Goal: Complete application form

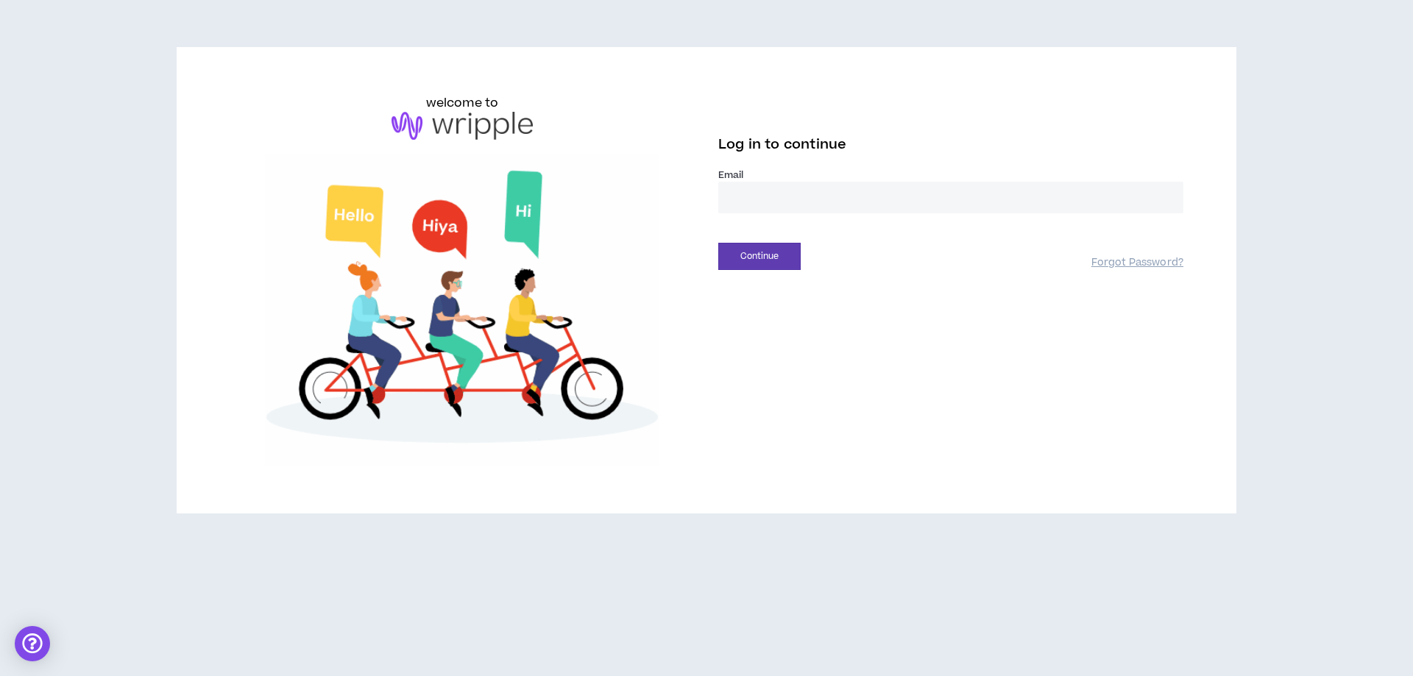
click at [792, 196] on input "email" at bounding box center [950, 198] width 465 height 32
type input "**********"
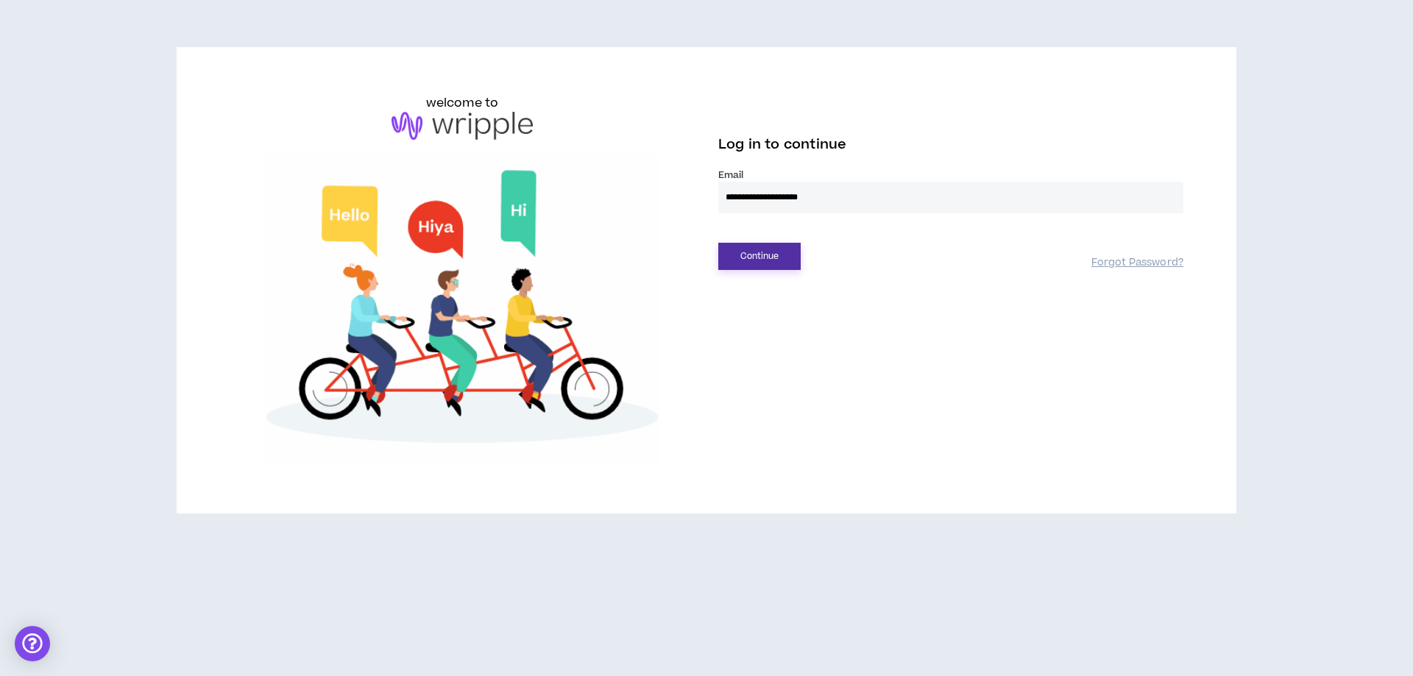
click at [775, 245] on button "Continue" at bounding box center [759, 256] width 82 height 27
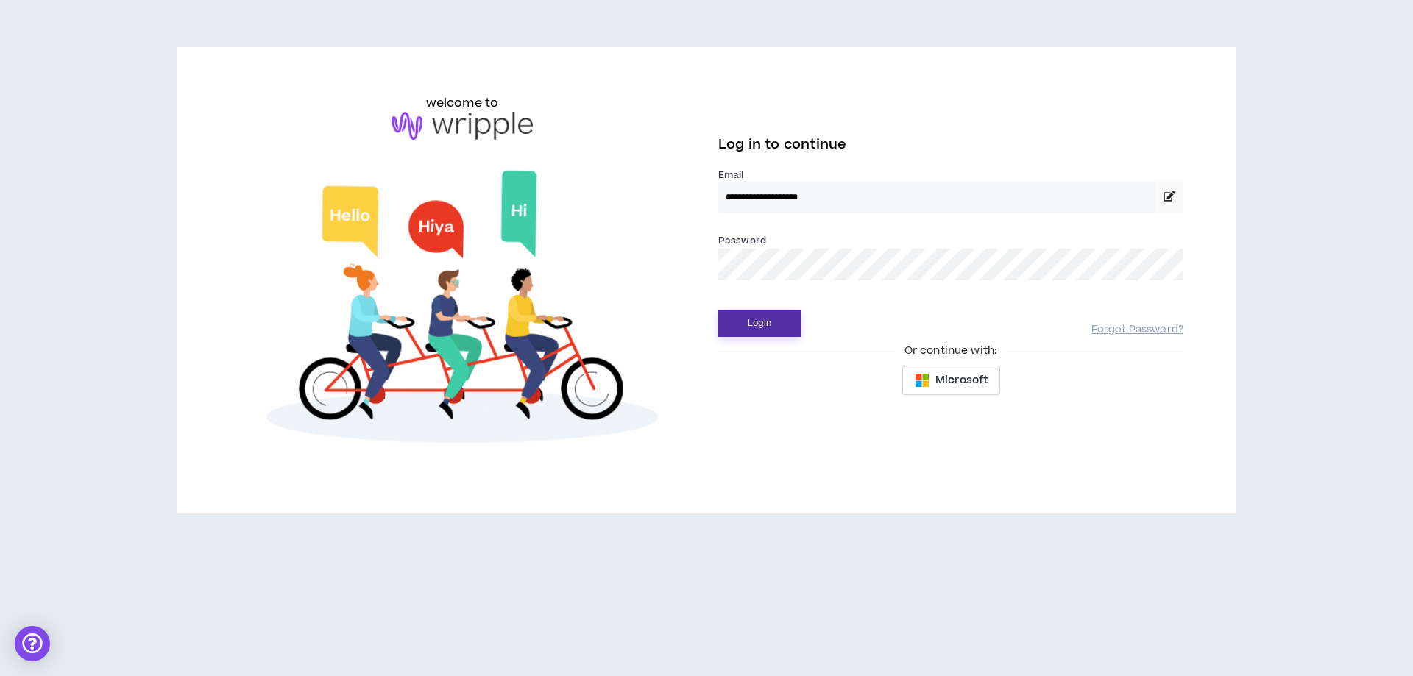
click at [759, 321] on button "Login" at bounding box center [759, 323] width 82 height 27
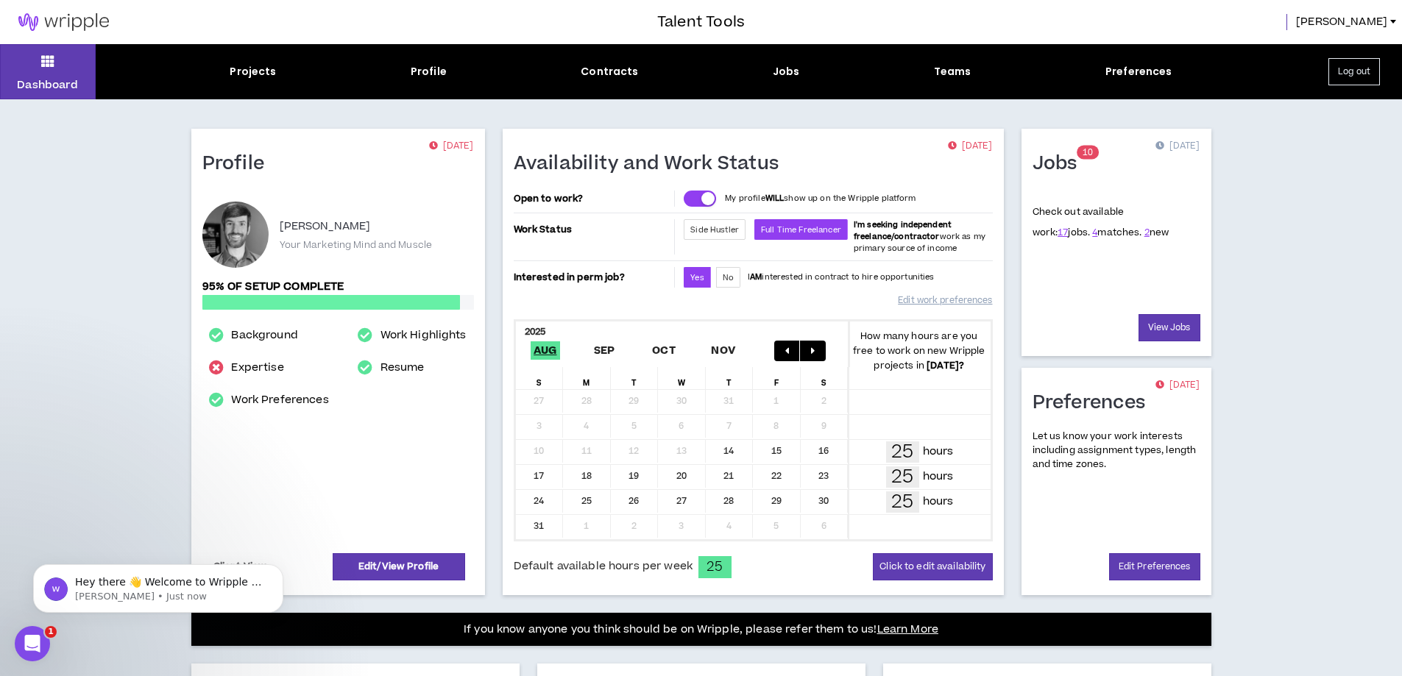
click at [30, 635] on icon "Open Intercom Messenger" at bounding box center [33, 644] width 24 height 24
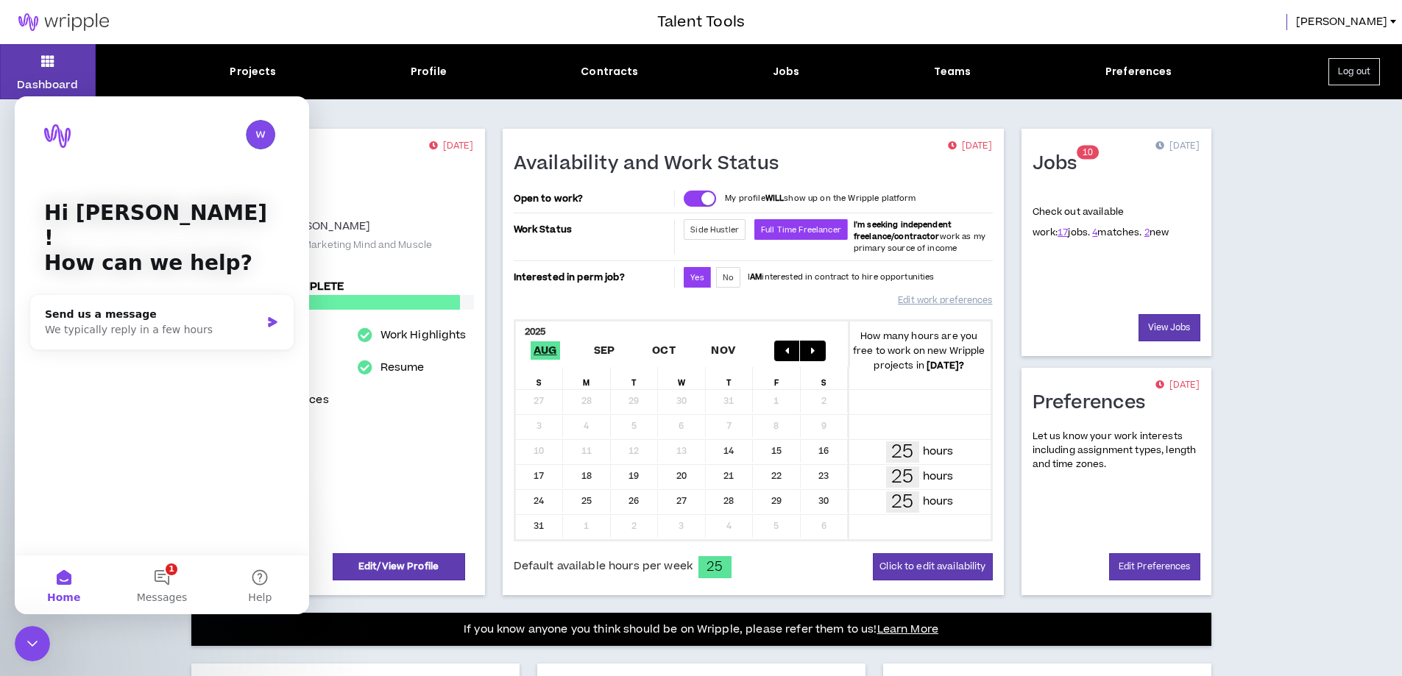
click at [30, 635] on icon "Close Intercom Messenger" at bounding box center [33, 644] width 18 height 18
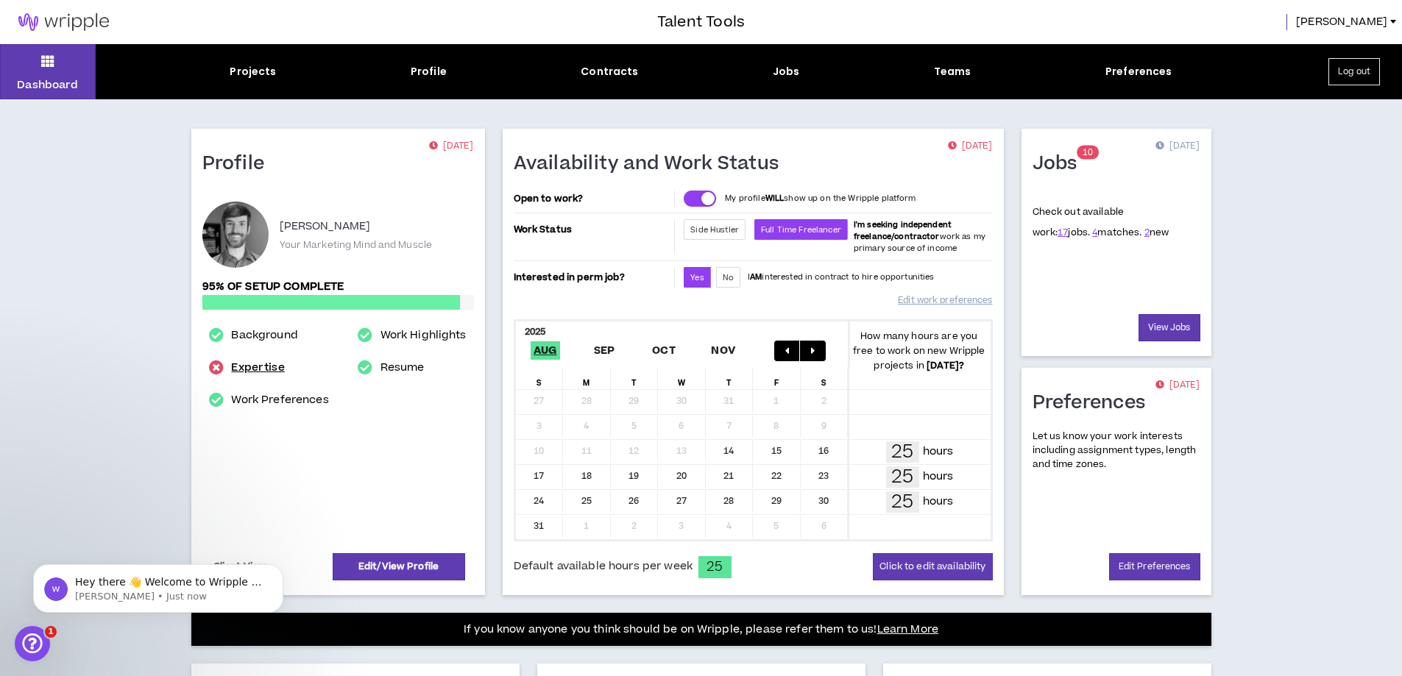
click at [243, 366] on link "Expertise" at bounding box center [257, 368] width 53 height 18
select select "***"
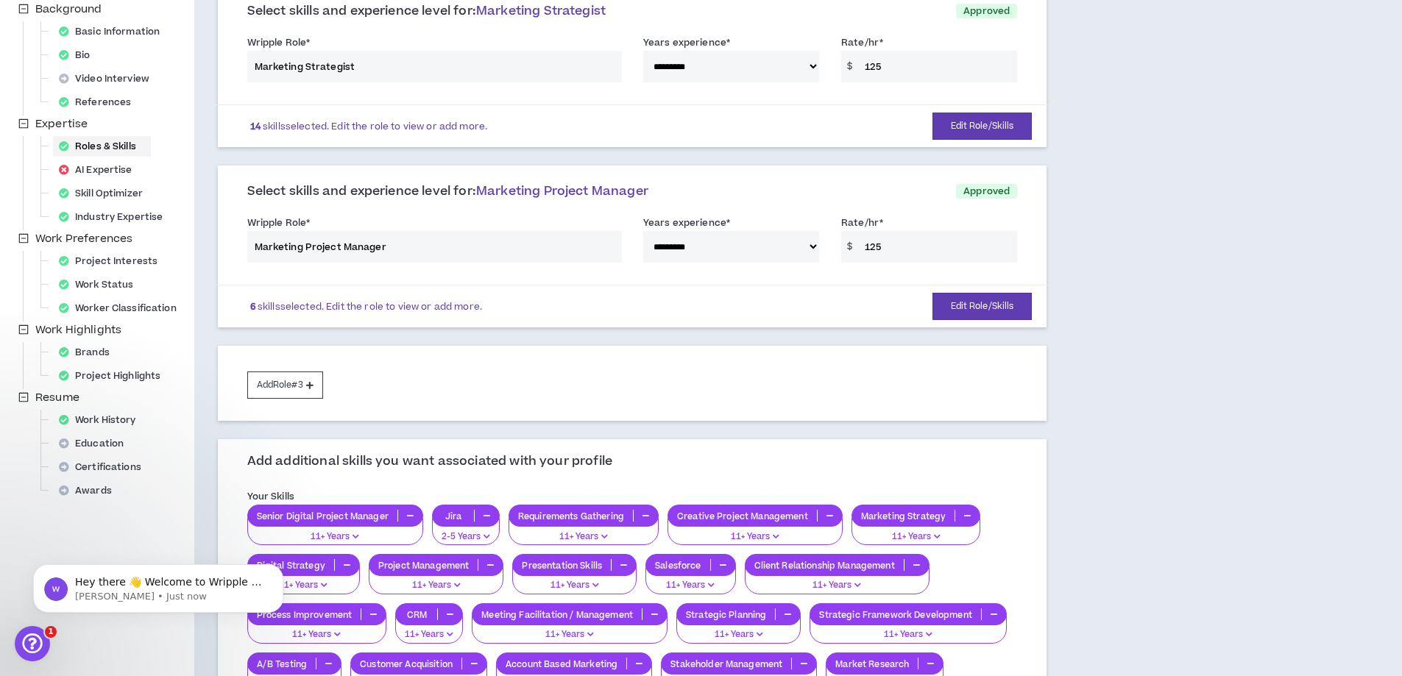
scroll to position [221, 0]
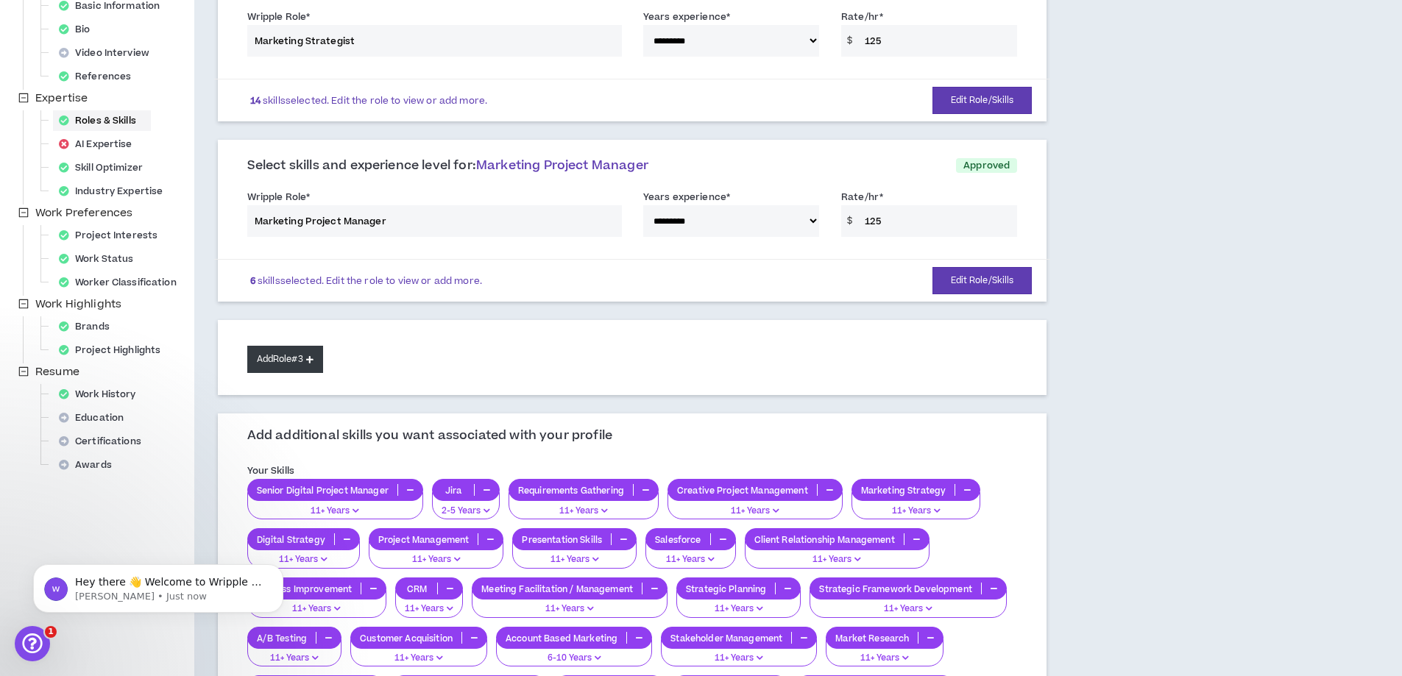
click at [298, 358] on button "Add Role #3" at bounding box center [285, 359] width 76 height 27
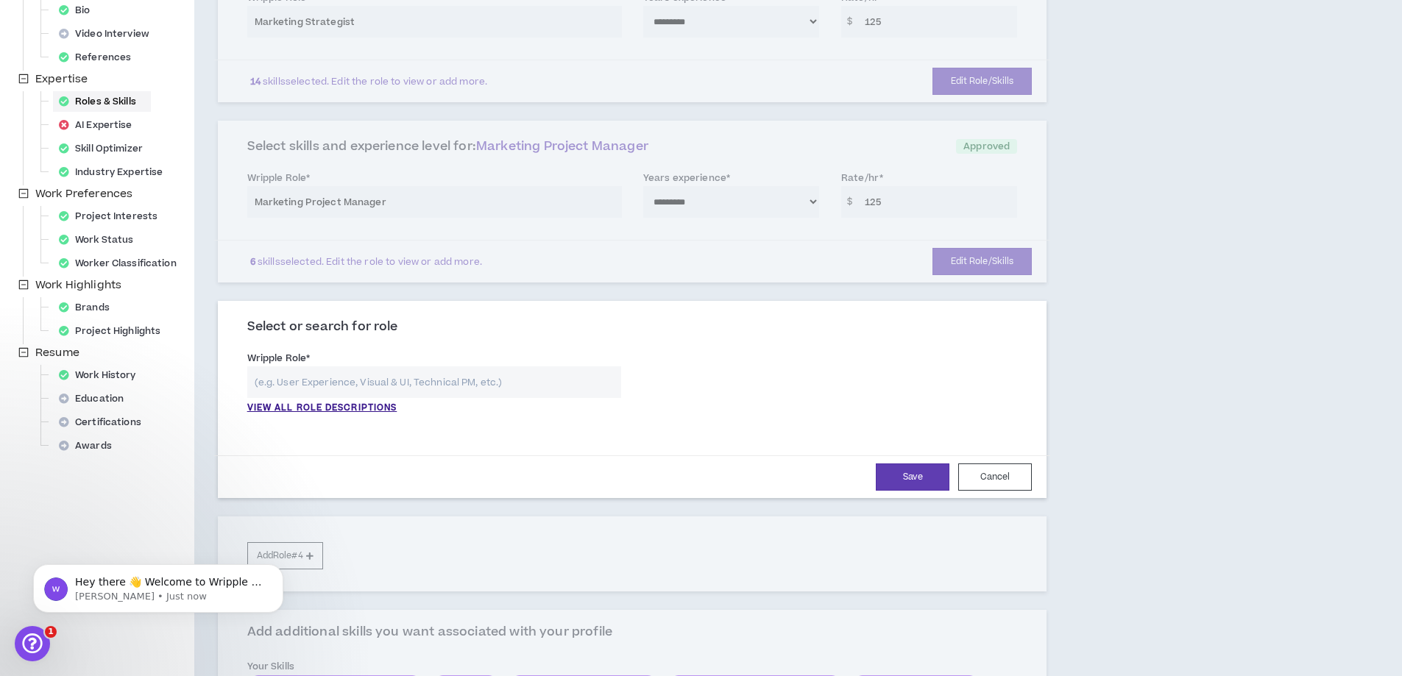
scroll to position [294, 0]
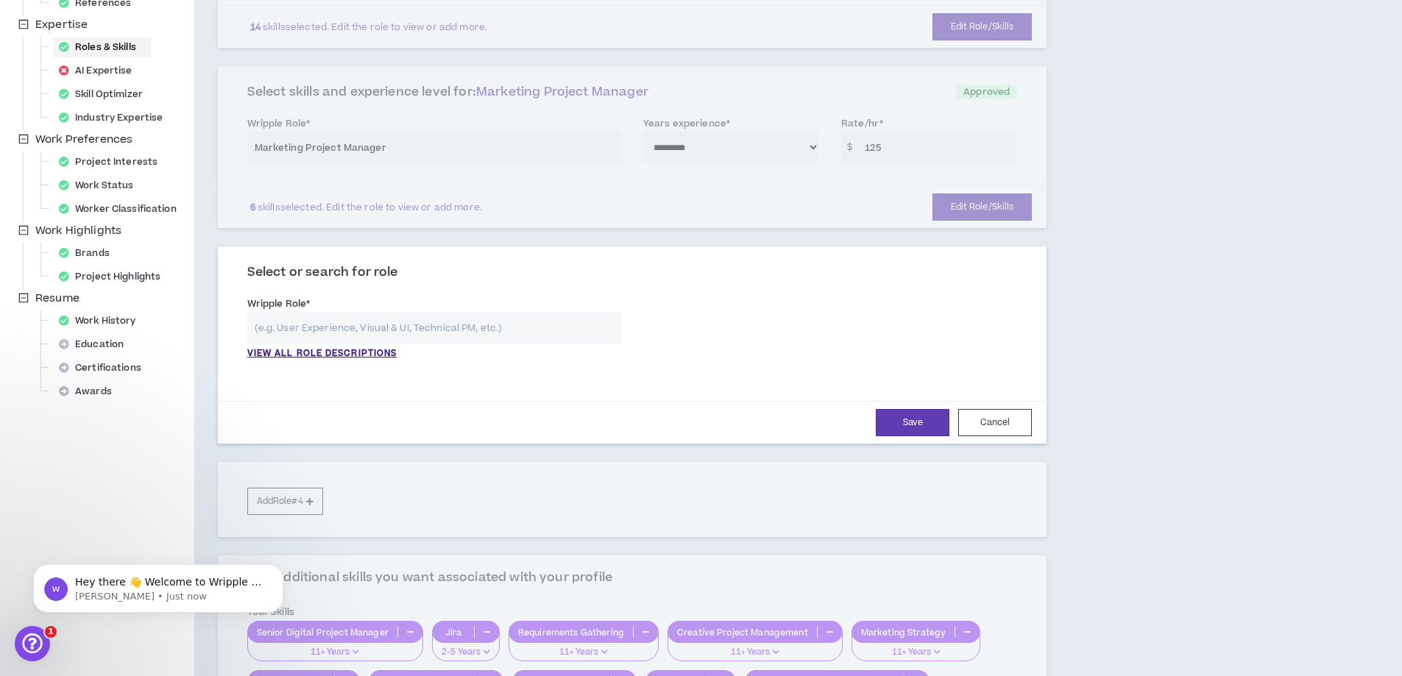
click at [392, 333] on input "text" at bounding box center [434, 328] width 374 height 32
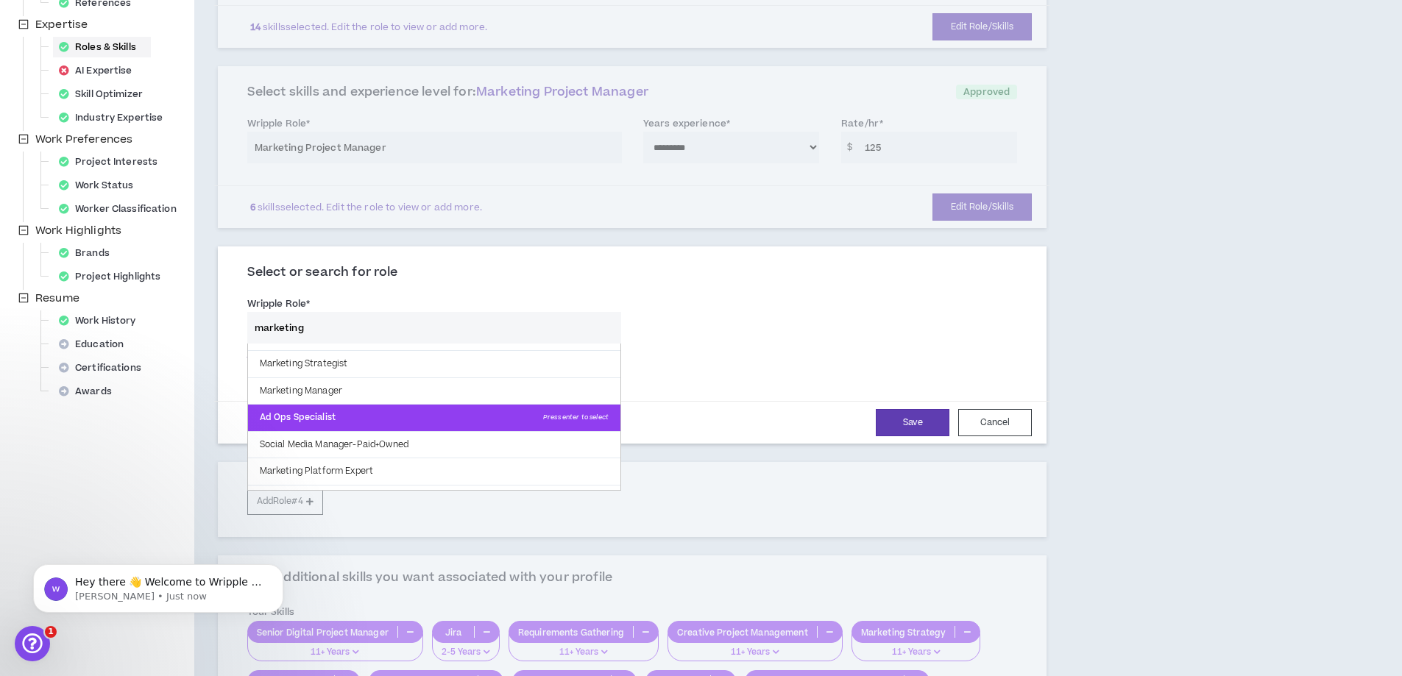
scroll to position [95, 0]
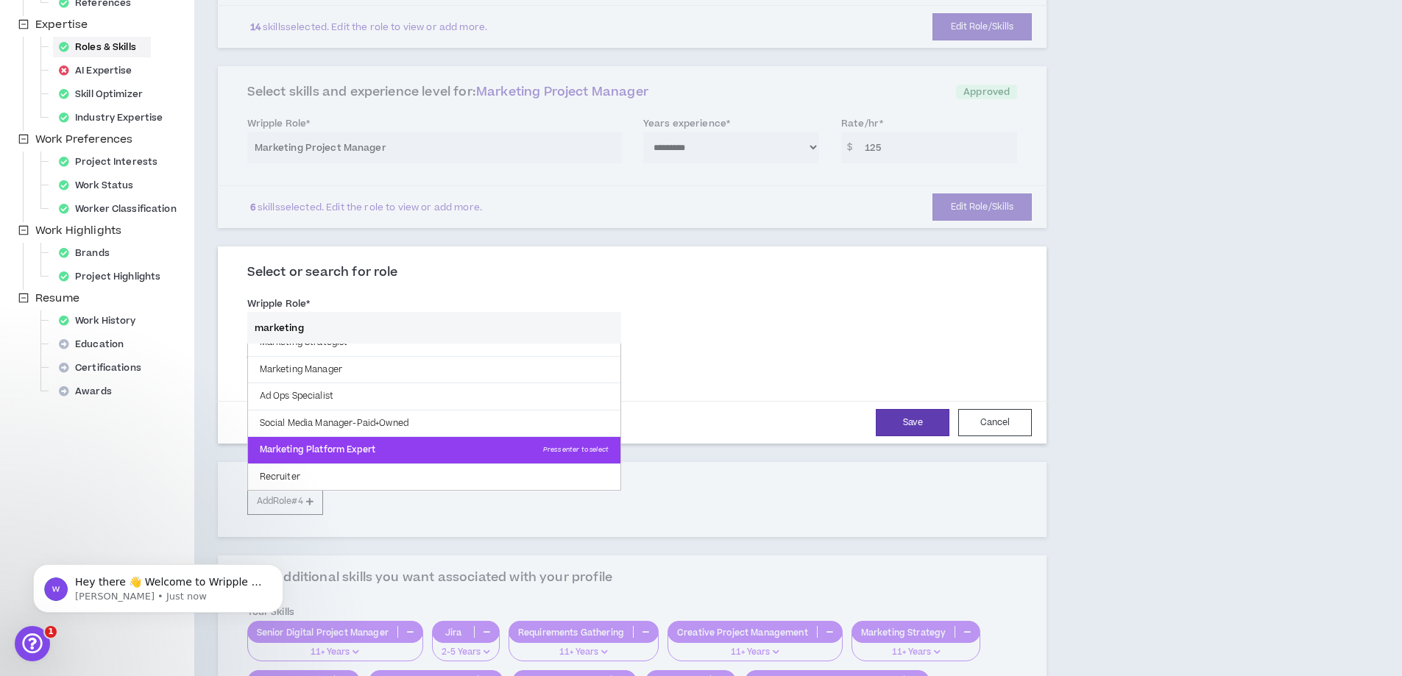
click at [358, 446] on p "Marketing Platform Expert Press enter to select" at bounding box center [434, 450] width 372 height 26
type input "Marketing Platform Expert"
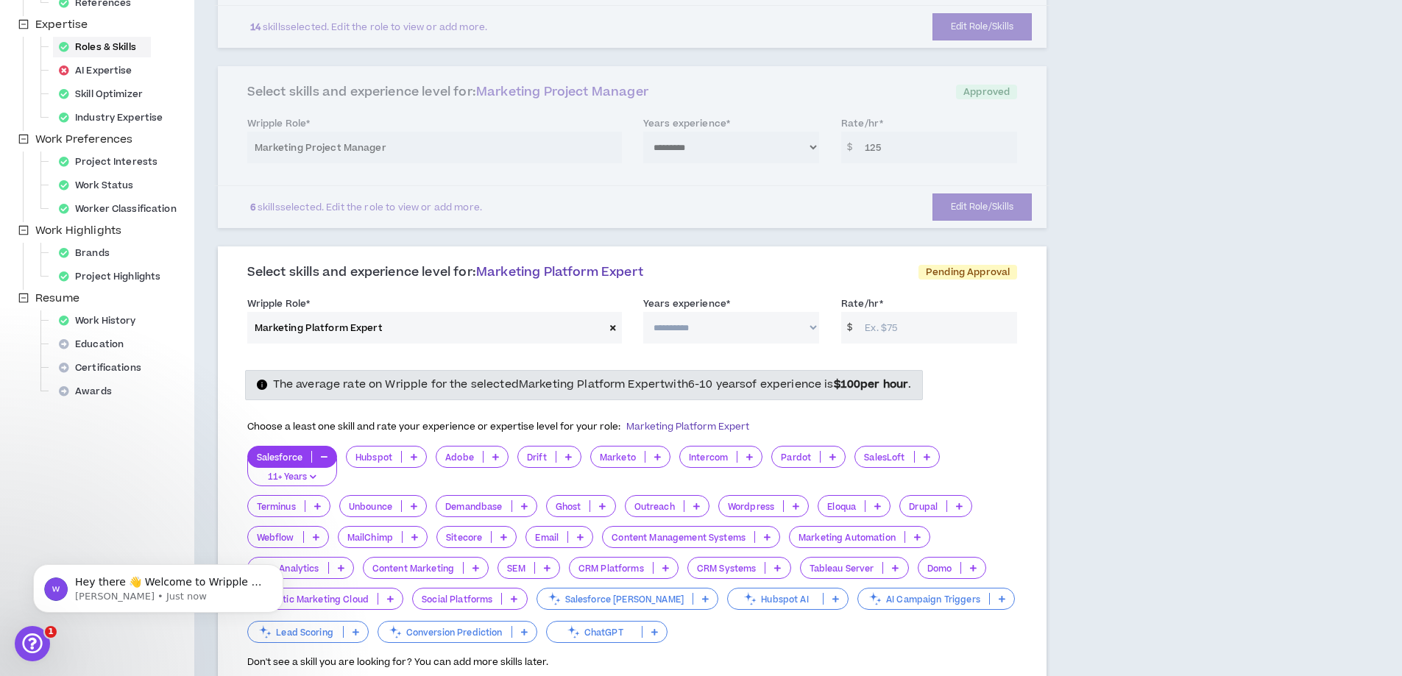
click at [736, 323] on select "**********" at bounding box center [731, 328] width 176 height 32
select select "***"
click at [643, 312] on select "**********" at bounding box center [731, 328] width 176 height 32
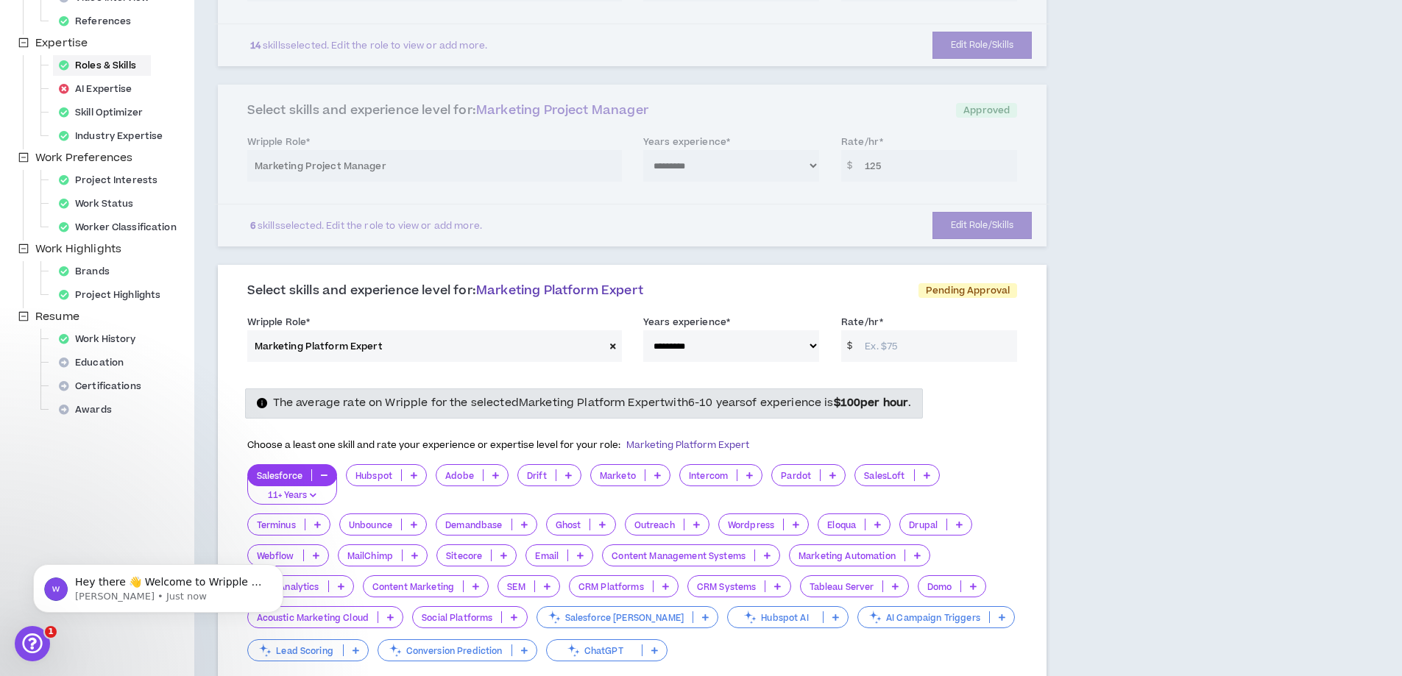
scroll to position [294, 0]
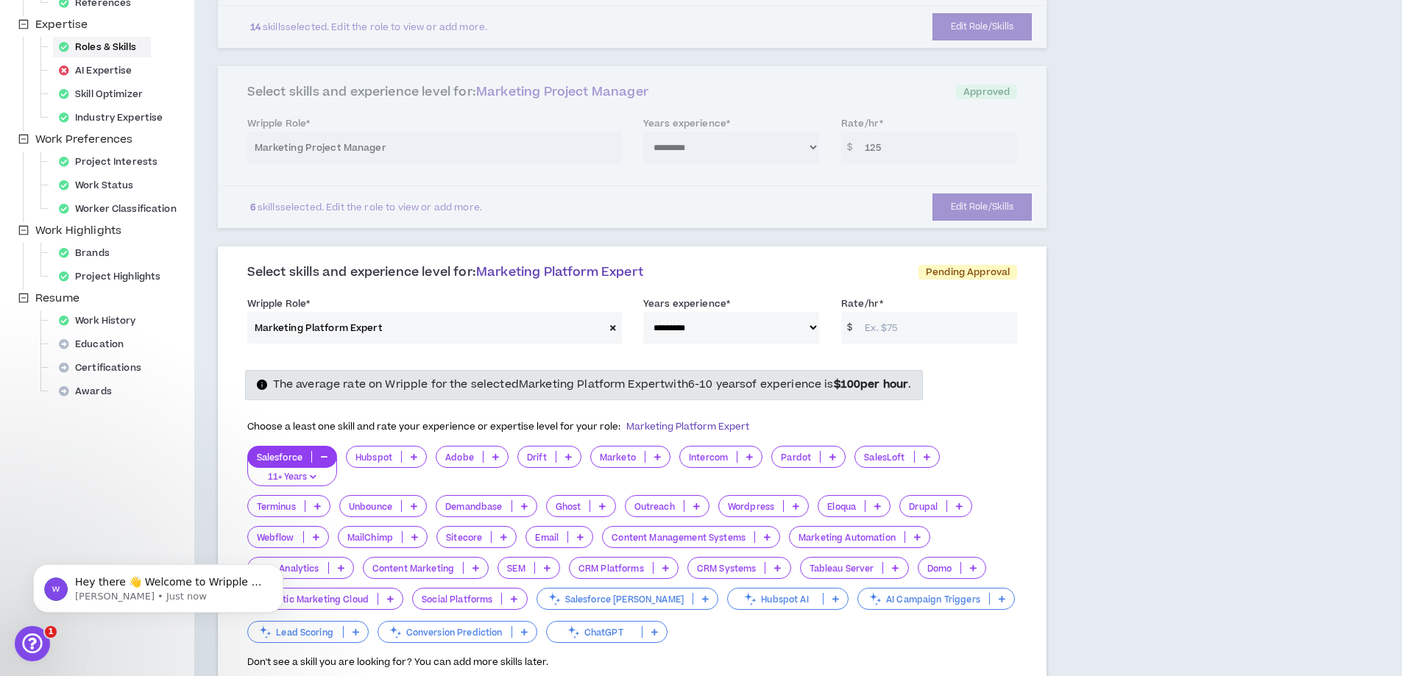
click at [902, 333] on input "Rate/hr *" at bounding box center [937, 328] width 160 height 32
drag, startPoint x: 894, startPoint y: 330, endPoint x: 877, endPoint y: 329, distance: 16.9
click at [877, 329] on input "124" at bounding box center [937, 328] width 160 height 32
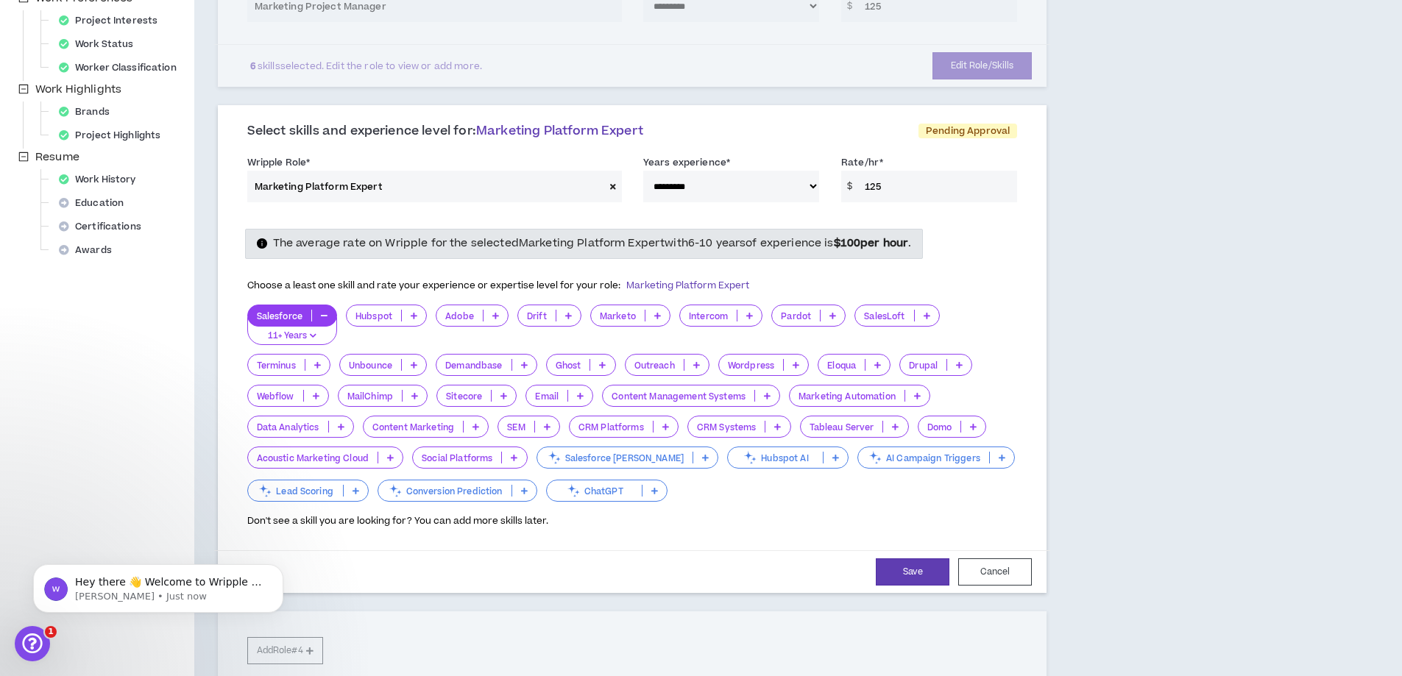
scroll to position [441, 0]
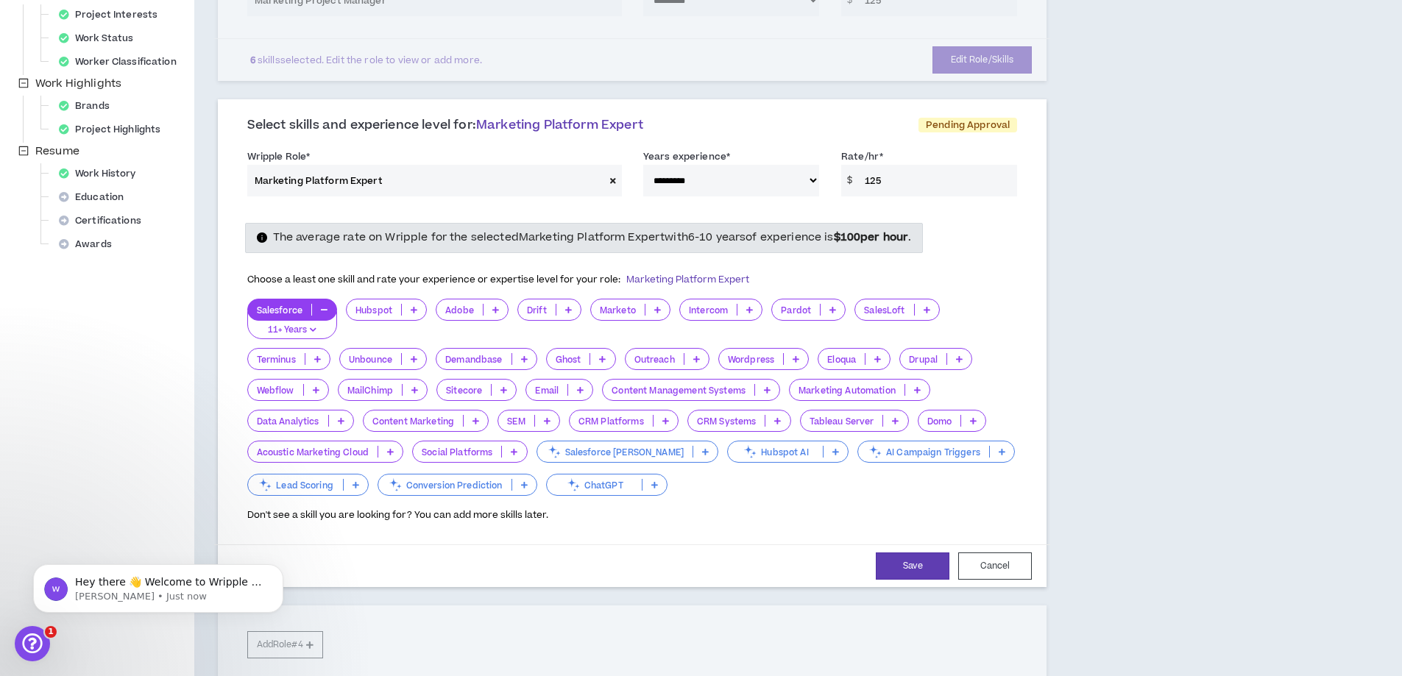
type input "125"
click at [314, 328] on icon "button" at bounding box center [313, 329] width 7 height 7
click at [285, 397] on li "11+ Years" at bounding box center [292, 406] width 90 height 24
click at [500, 311] on p at bounding box center [495, 310] width 24 height 12
click at [461, 397] on li "11+ Years" at bounding box center [471, 406] width 71 height 24
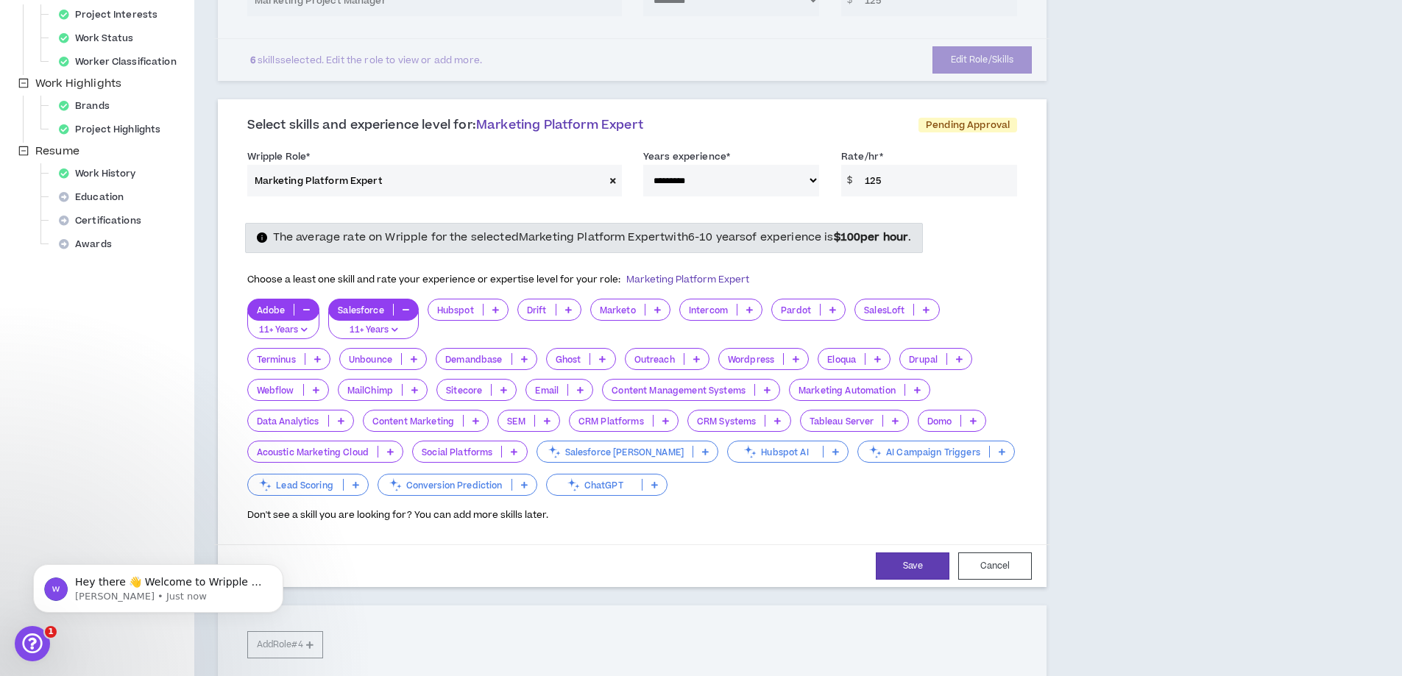
click at [657, 309] on icon at bounding box center [657, 309] width 7 height 7
click at [630, 348] on li "2-5 Years" at bounding box center [629, 358] width 79 height 24
click at [827, 310] on p at bounding box center [832, 310] width 24 height 12
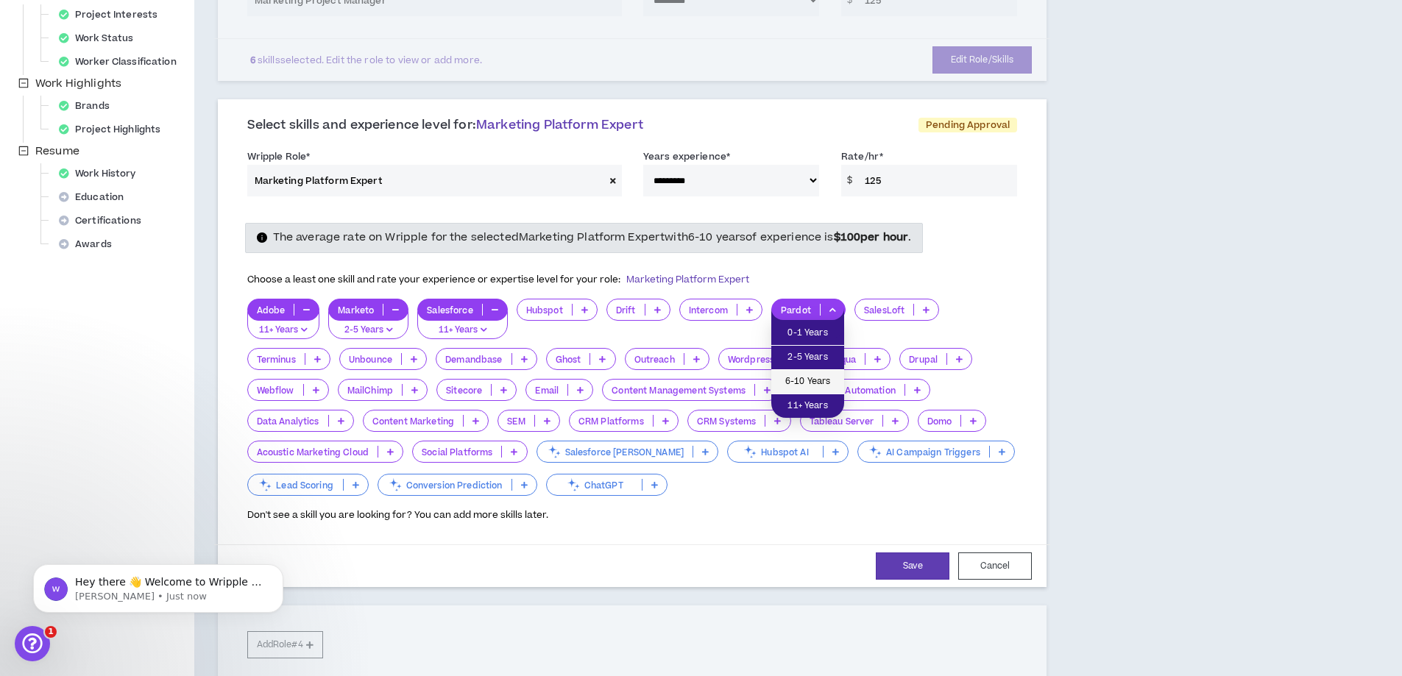
click at [804, 375] on span "6-10 Years" at bounding box center [807, 382] width 55 height 16
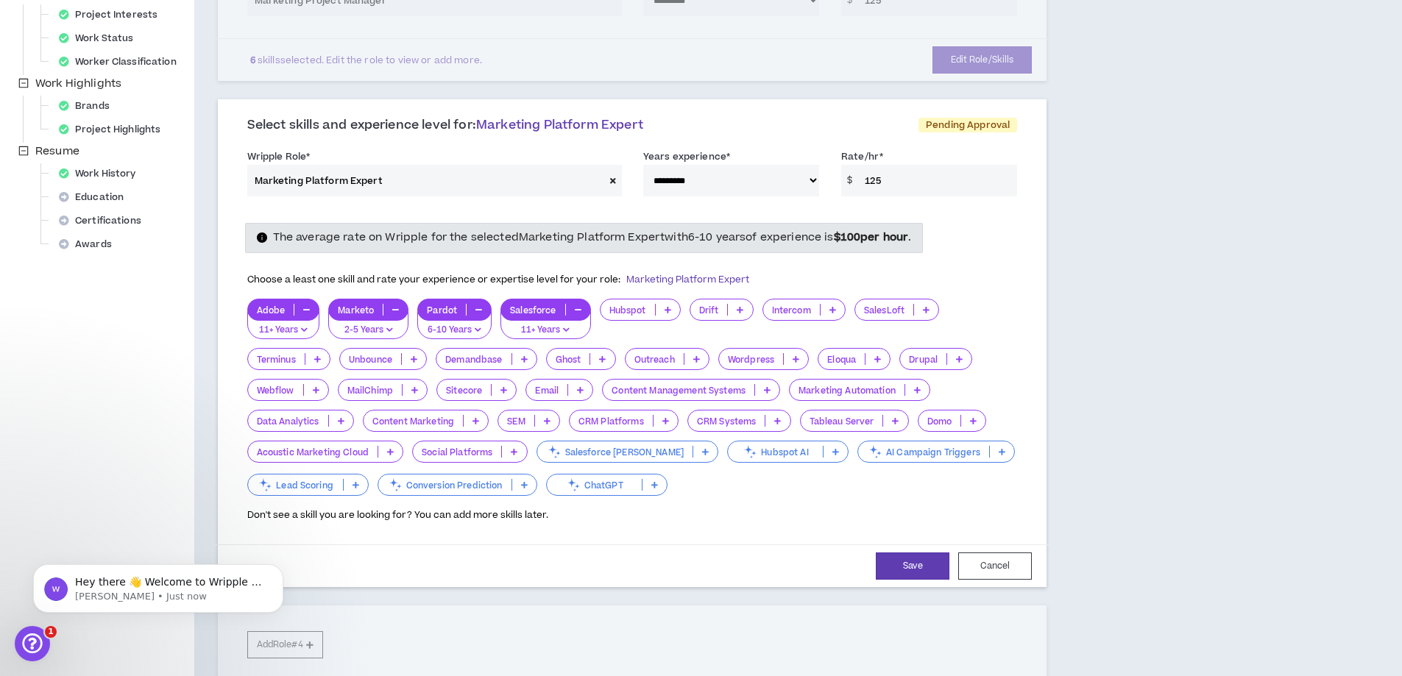
click at [923, 305] on p at bounding box center [926, 310] width 24 height 12
click at [895, 377] on span "6-10 Years" at bounding box center [895, 382] width 67 height 16
click at [416, 360] on icon at bounding box center [414, 358] width 7 height 7
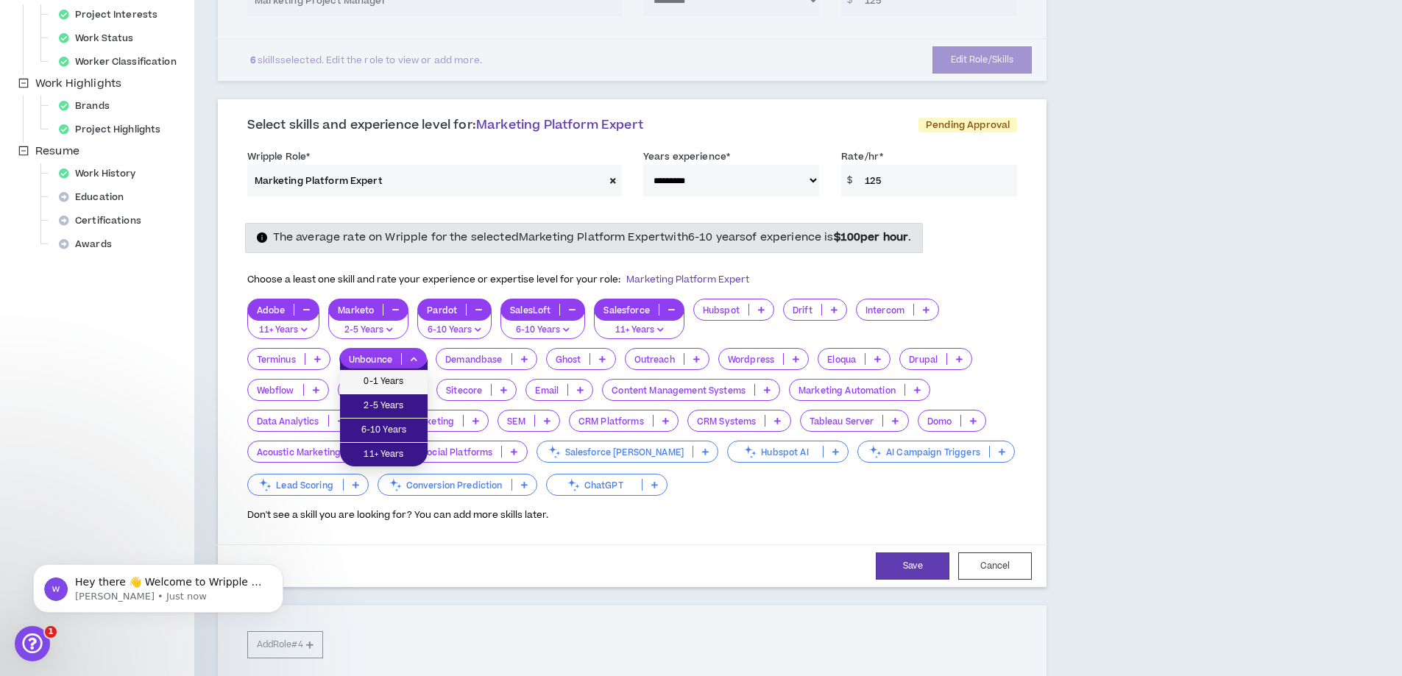
click at [393, 386] on span "0-1 Years" at bounding box center [384, 382] width 70 height 16
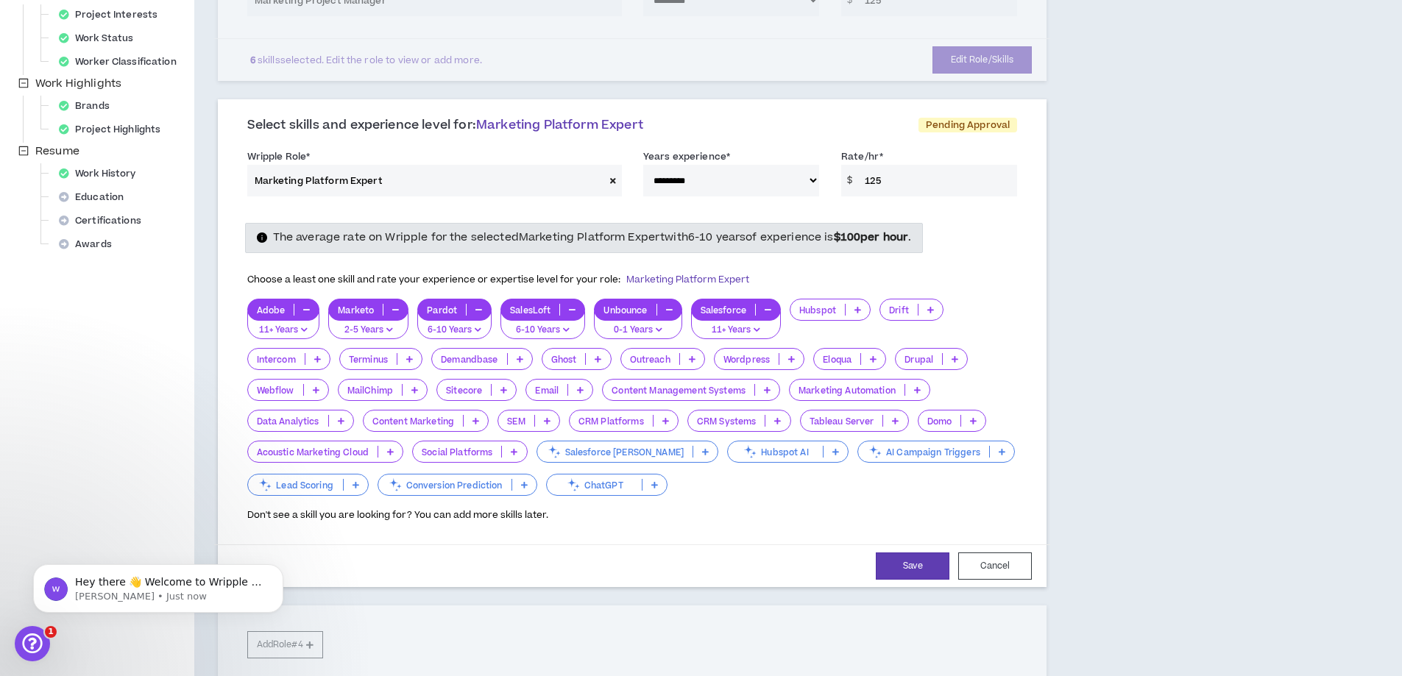
click at [786, 357] on p at bounding box center [791, 359] width 24 height 12
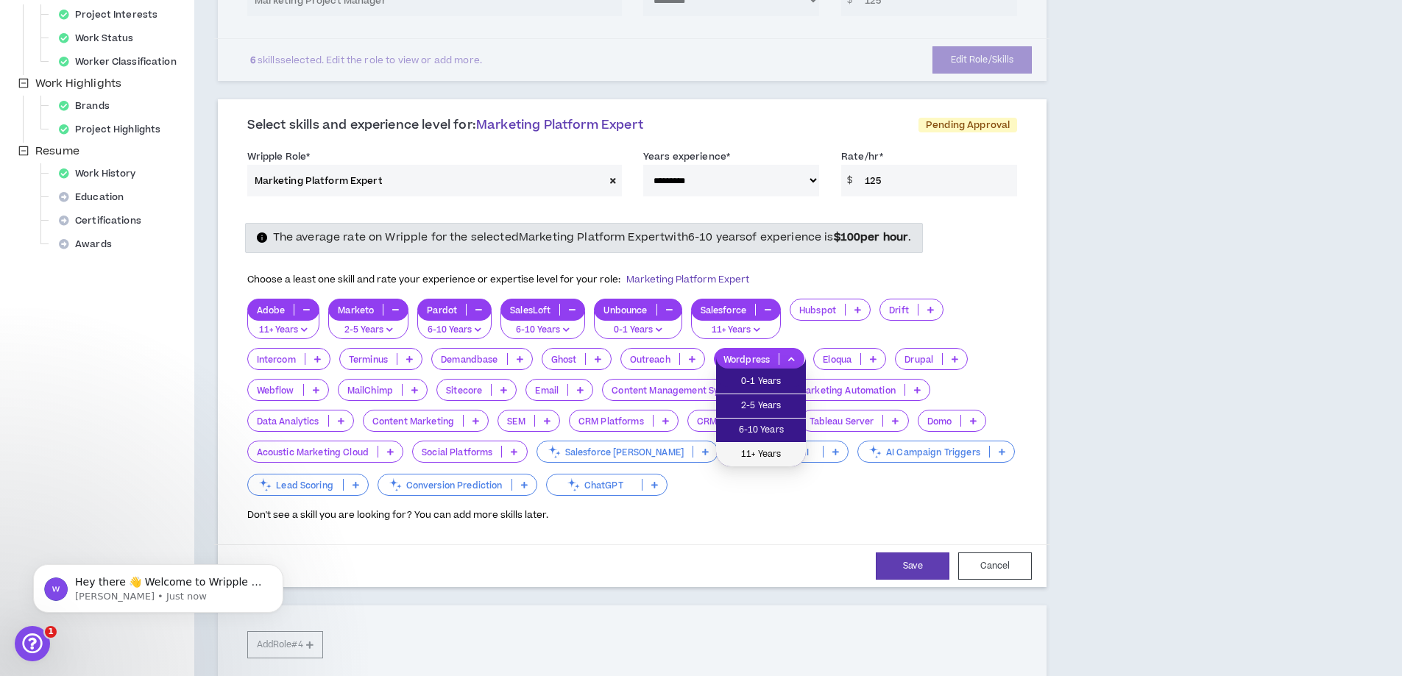
click at [756, 449] on span "11+ Years" at bounding box center [761, 455] width 72 height 16
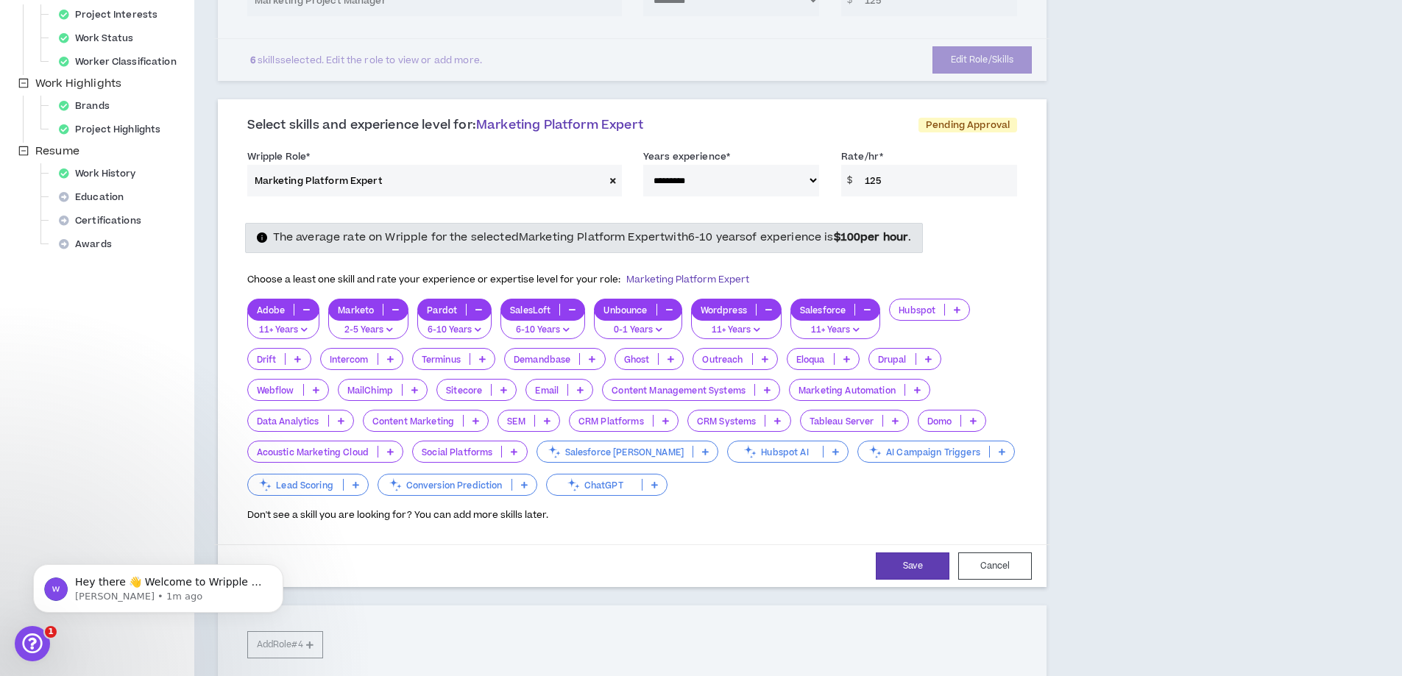
click at [770, 389] on icon at bounding box center [767, 389] width 7 height 7
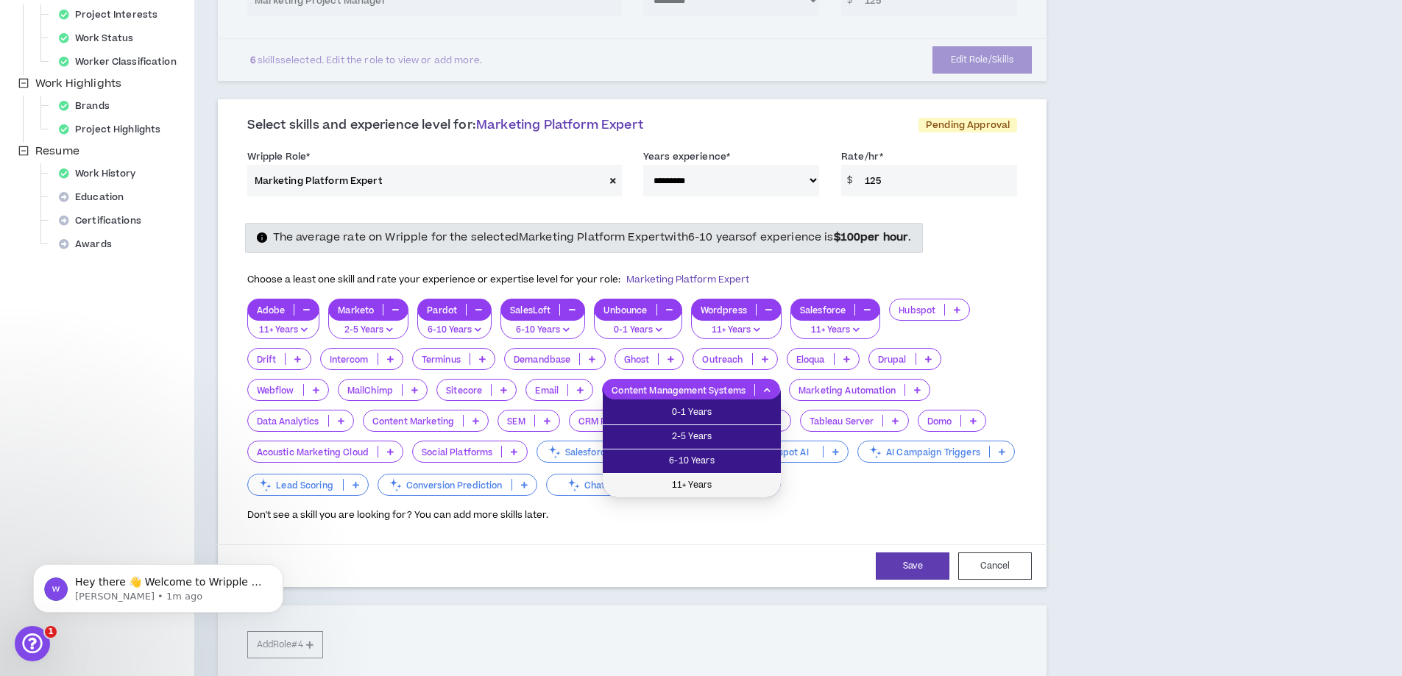
click at [706, 479] on span "11+ Years" at bounding box center [691, 485] width 160 height 16
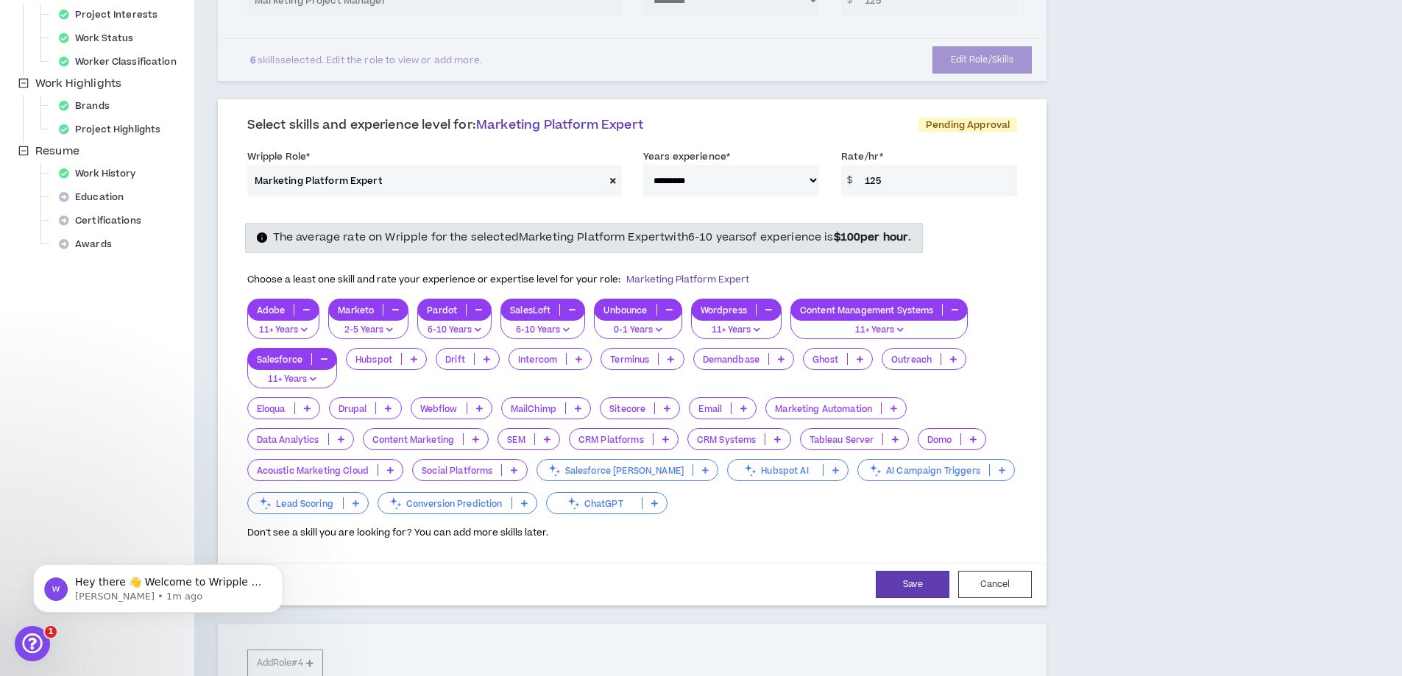
click at [897, 406] on icon at bounding box center [893, 408] width 7 height 7
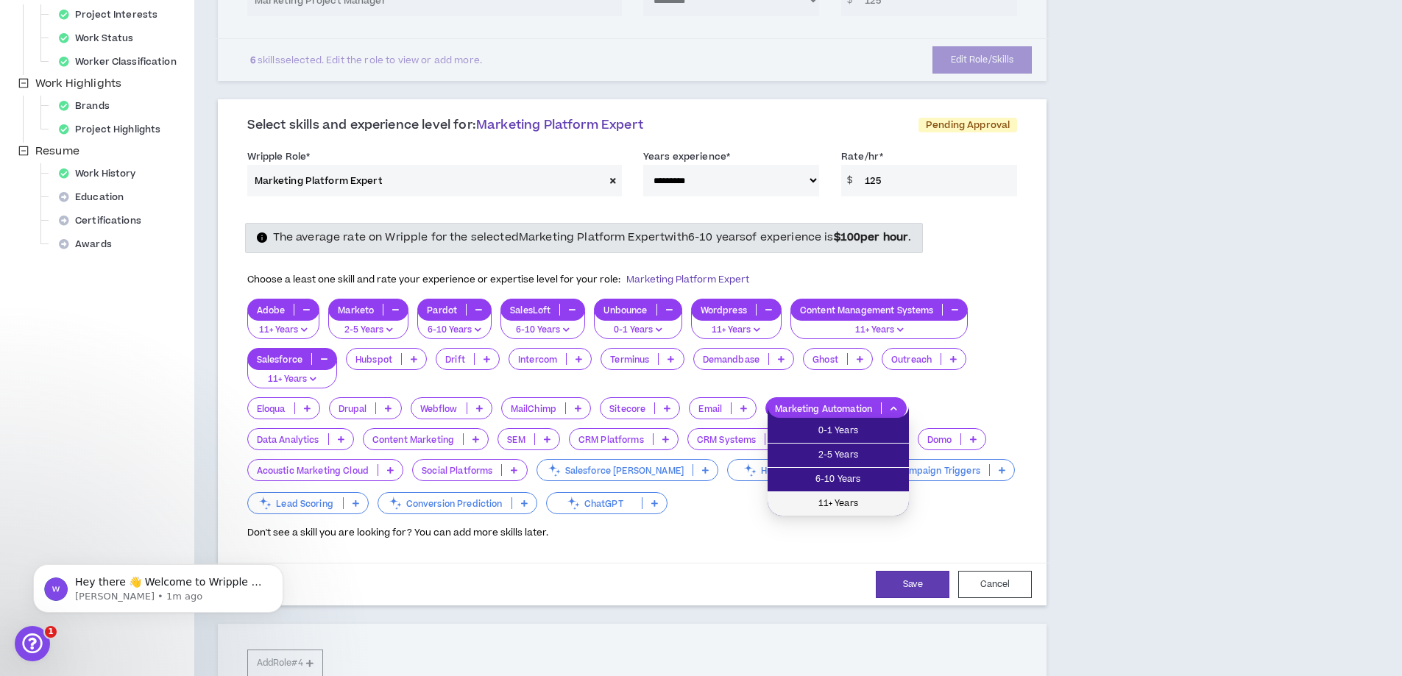
click at [848, 494] on li "11+ Years" at bounding box center [837, 504] width 141 height 24
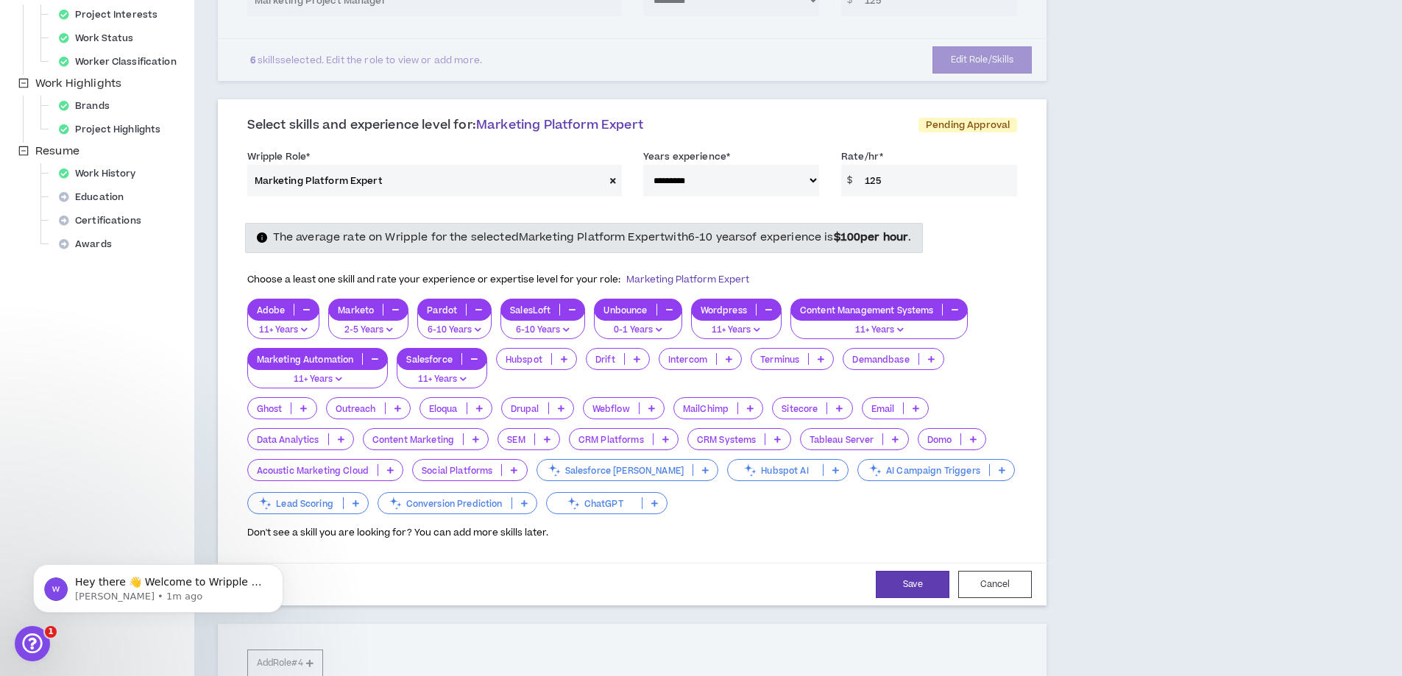
click at [665, 437] on icon at bounding box center [665, 439] width 7 height 7
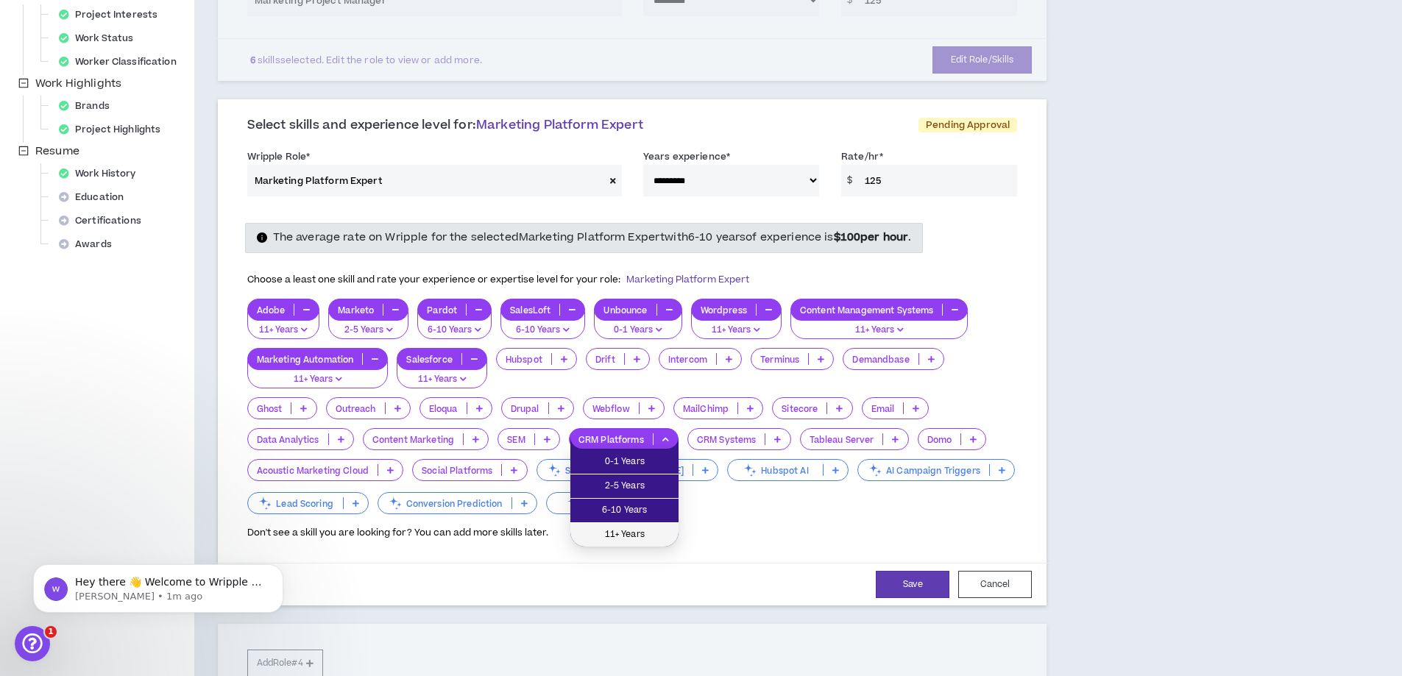
click at [633, 527] on span "11+ Years" at bounding box center [624, 535] width 90 height 16
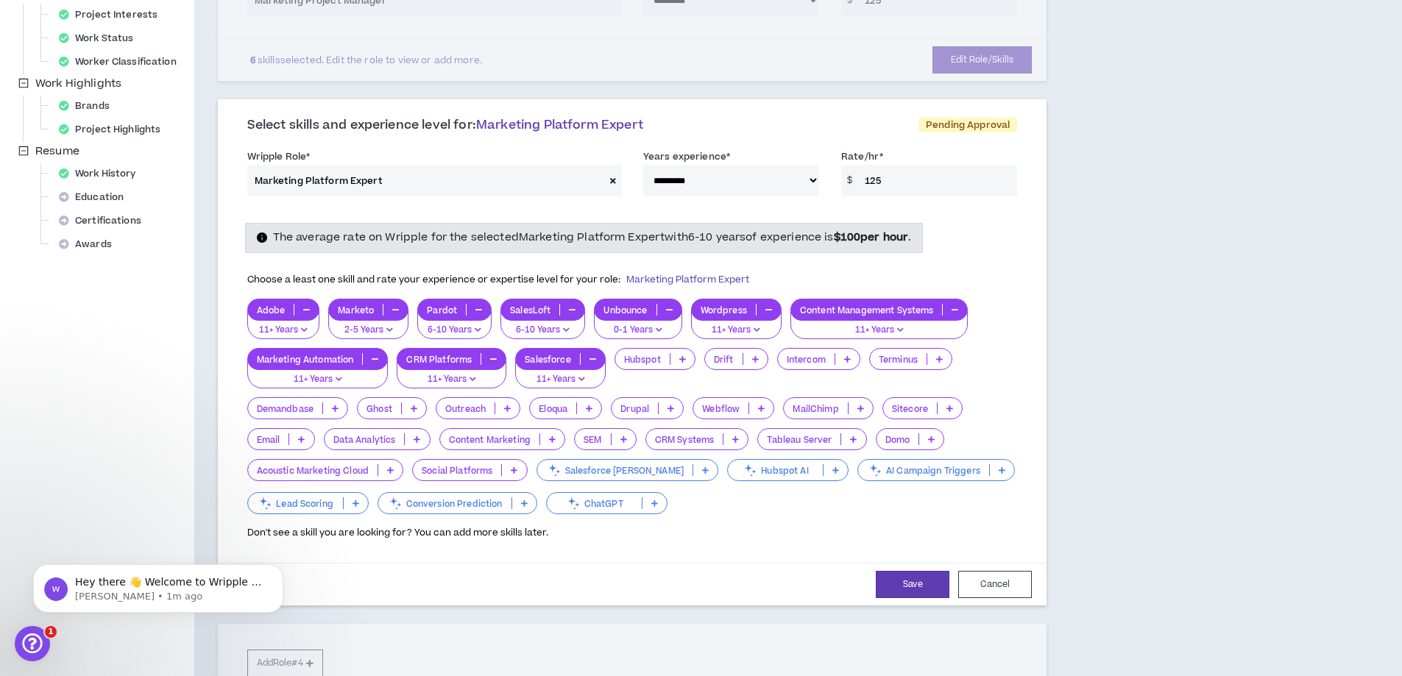
click at [735, 437] on icon at bounding box center [735, 439] width 7 height 7
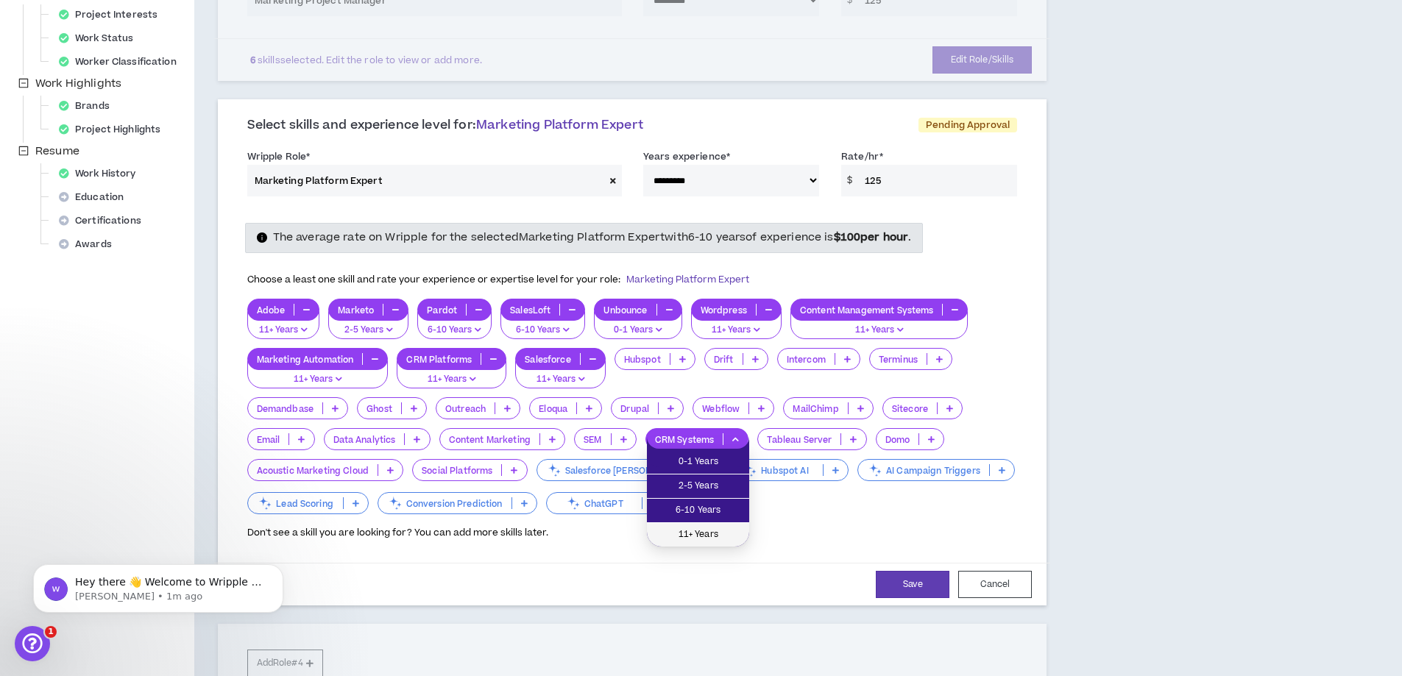
click at [705, 529] on span "11+ Years" at bounding box center [698, 535] width 85 height 16
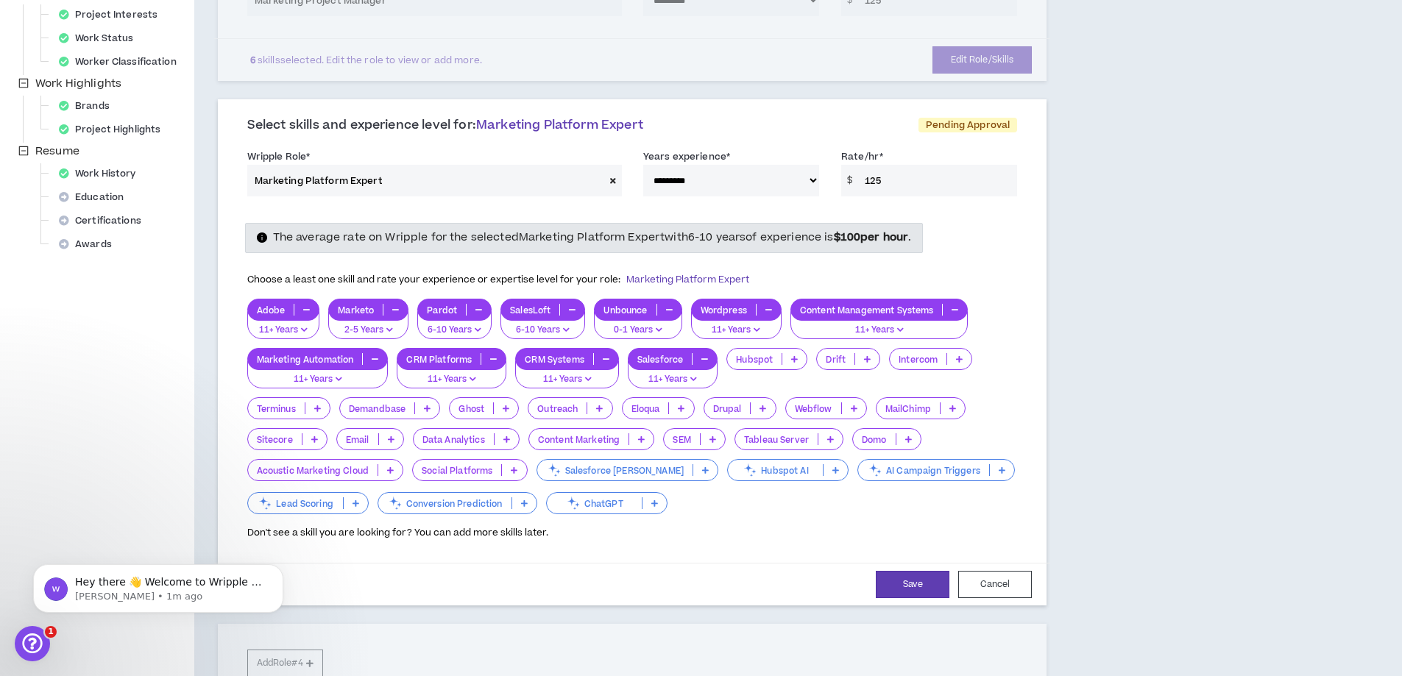
click at [914, 440] on p at bounding box center [908, 439] width 24 height 12
click at [896, 478] on span "2-5 Years" at bounding box center [888, 486] width 51 height 16
click at [319, 440] on p at bounding box center [324, 439] width 24 height 12
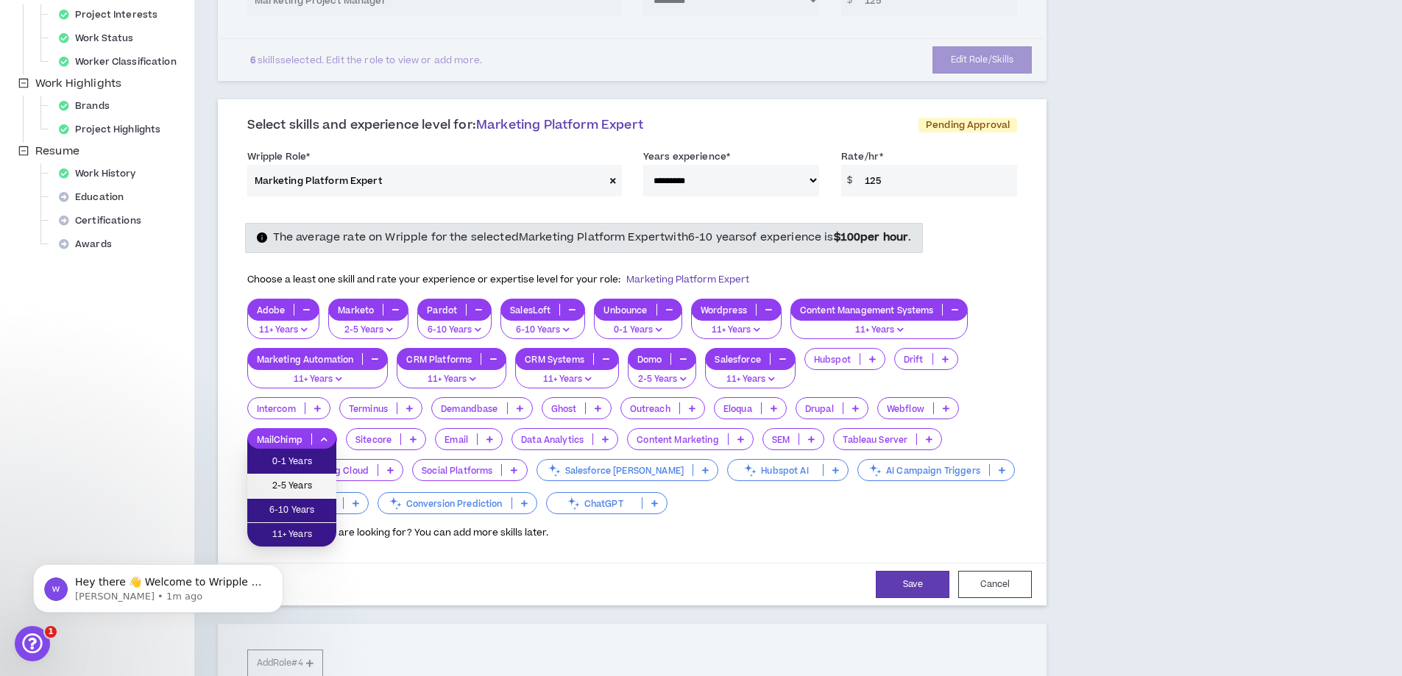
click at [296, 480] on span "2-5 Years" at bounding box center [291, 486] width 71 height 16
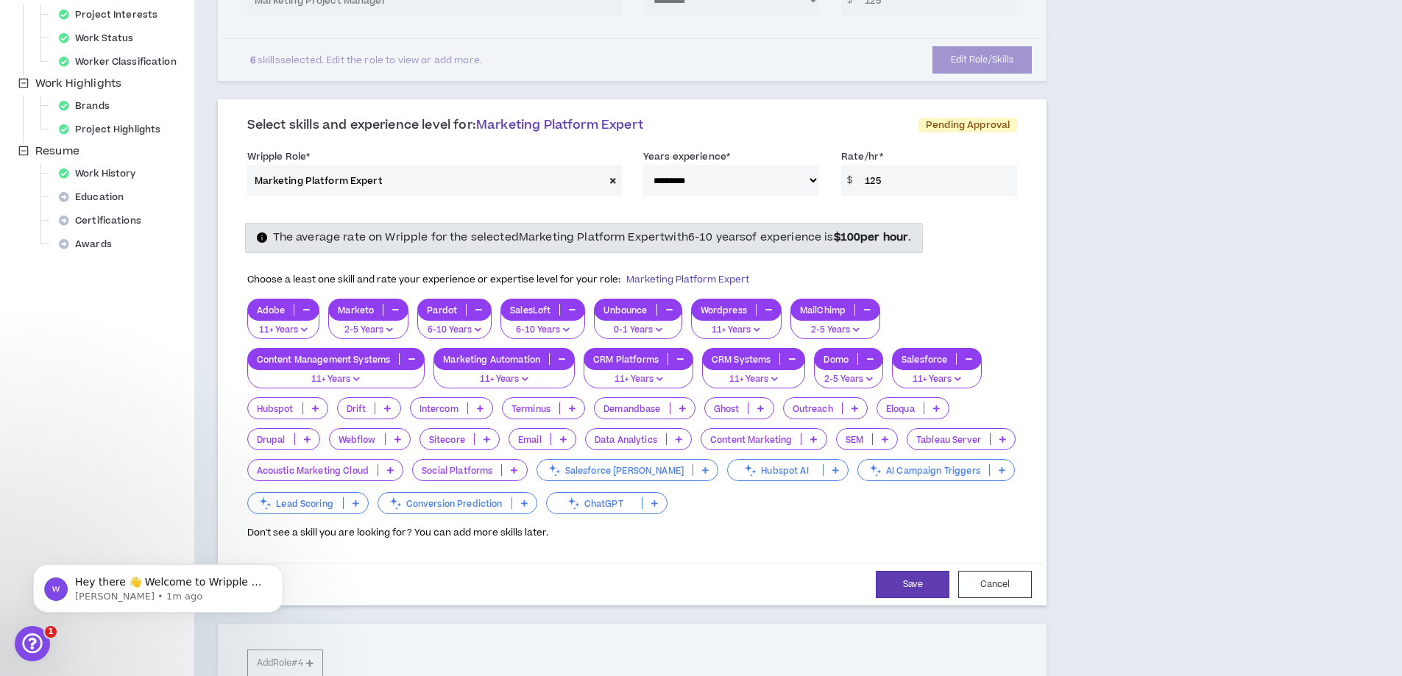
click at [517, 469] on icon at bounding box center [514, 469] width 7 height 7
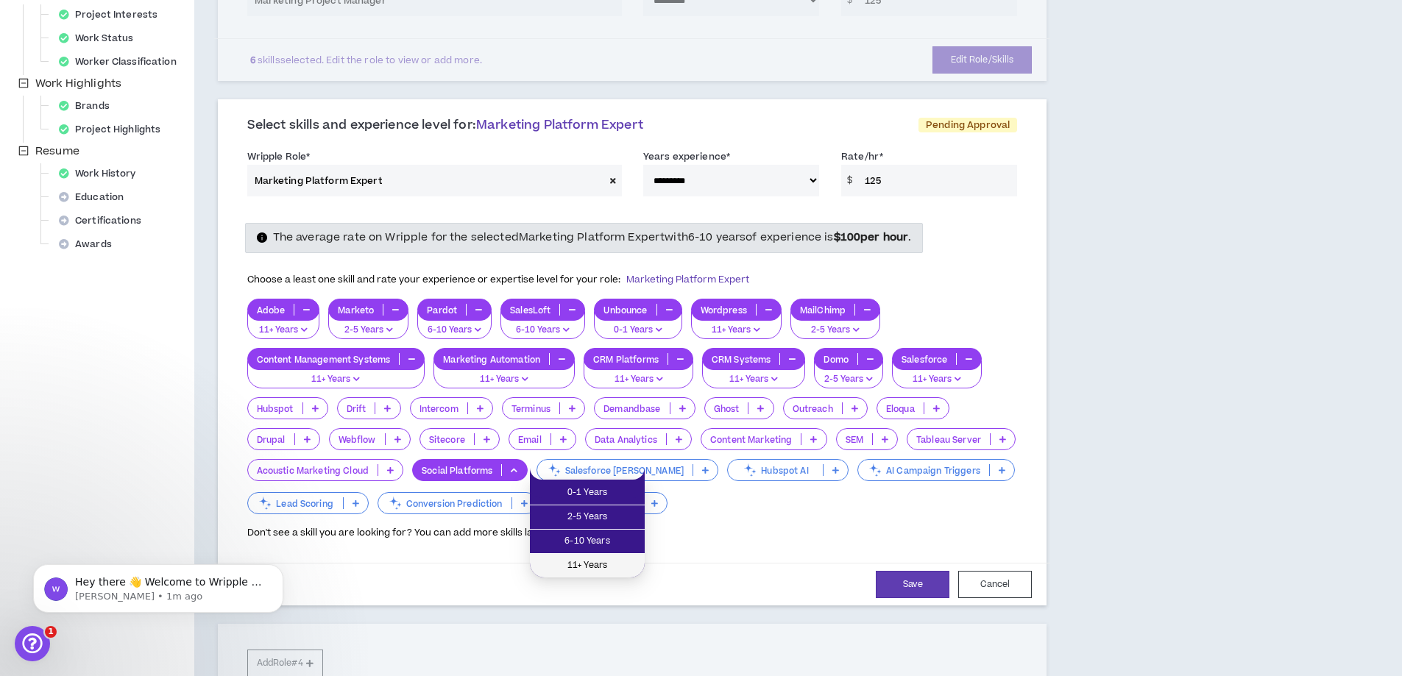
click at [584, 558] on span "11+ Years" at bounding box center [587, 566] width 97 height 16
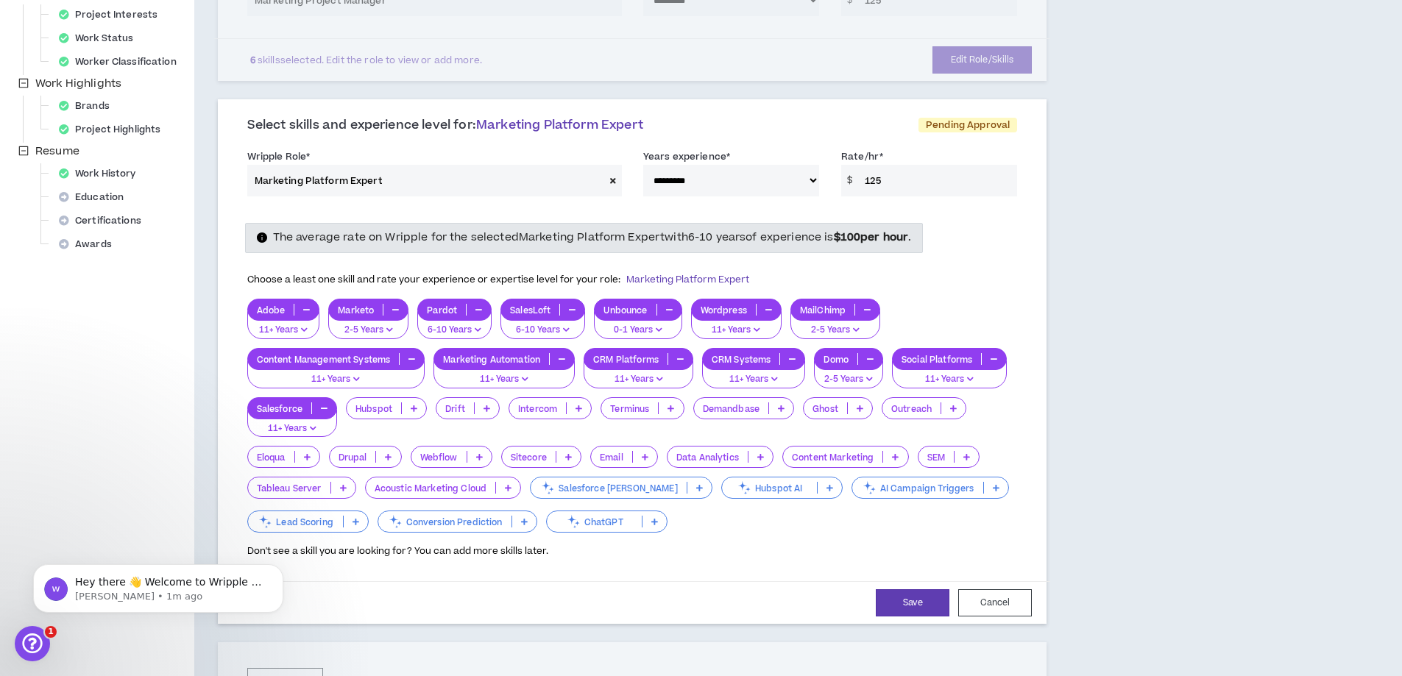
click at [644, 454] on icon at bounding box center [645, 456] width 7 height 7
click at [624, 549] on span "11+ Years" at bounding box center [624, 553] width 49 height 16
click at [687, 455] on icon at bounding box center [684, 456] width 7 height 7
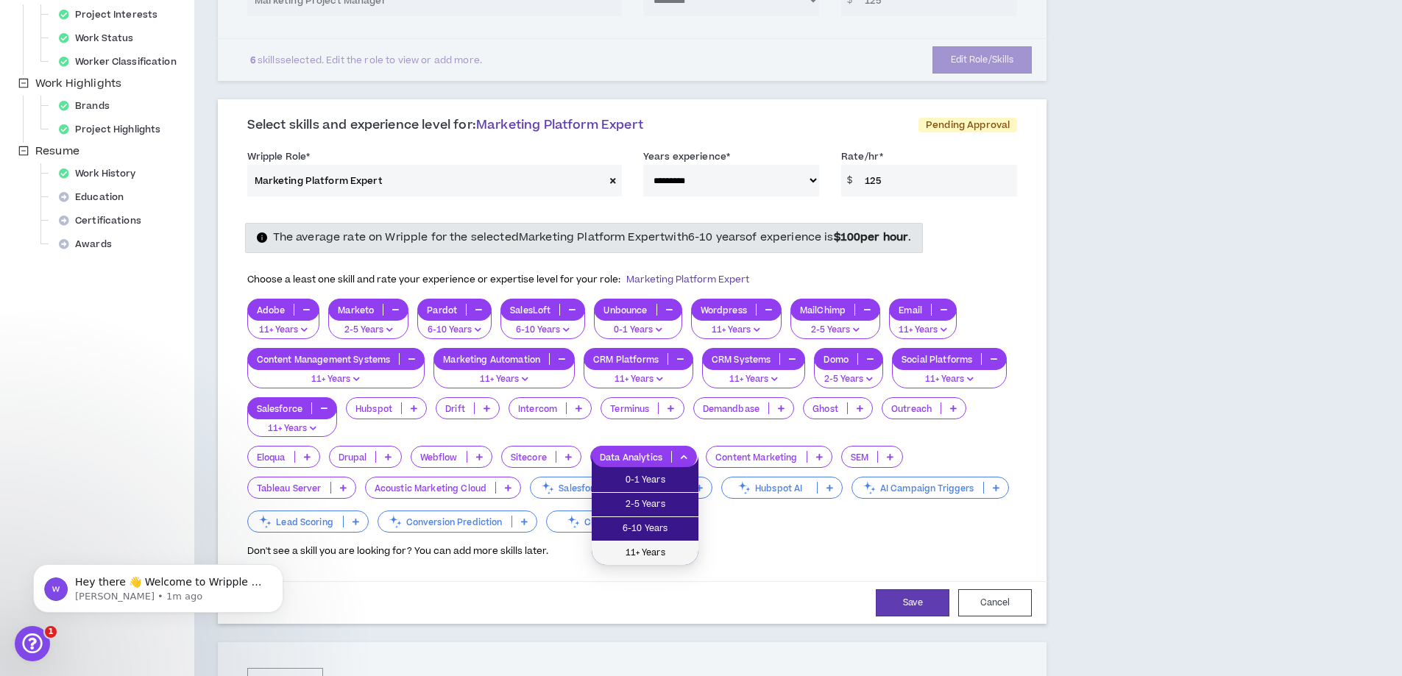
click at [647, 547] on span "11+ Years" at bounding box center [644, 553] width 89 height 16
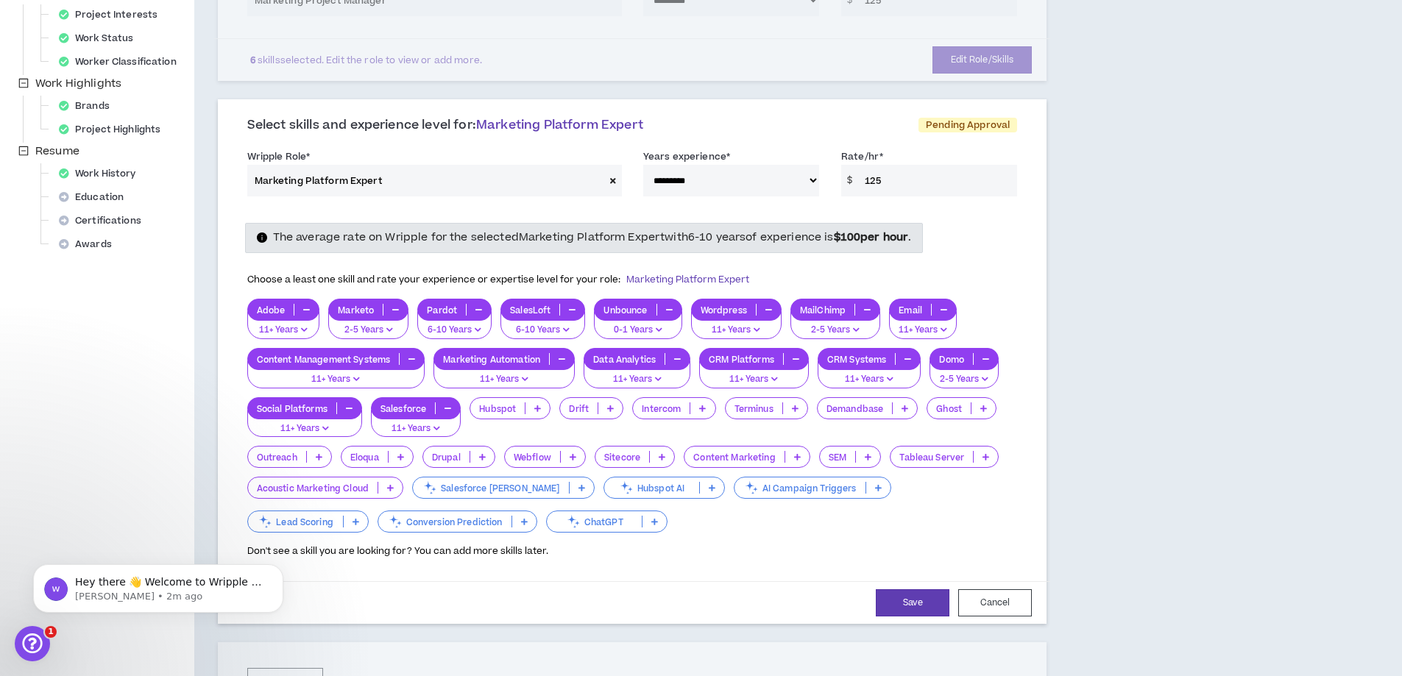
click at [792, 455] on p at bounding box center [797, 457] width 24 height 12
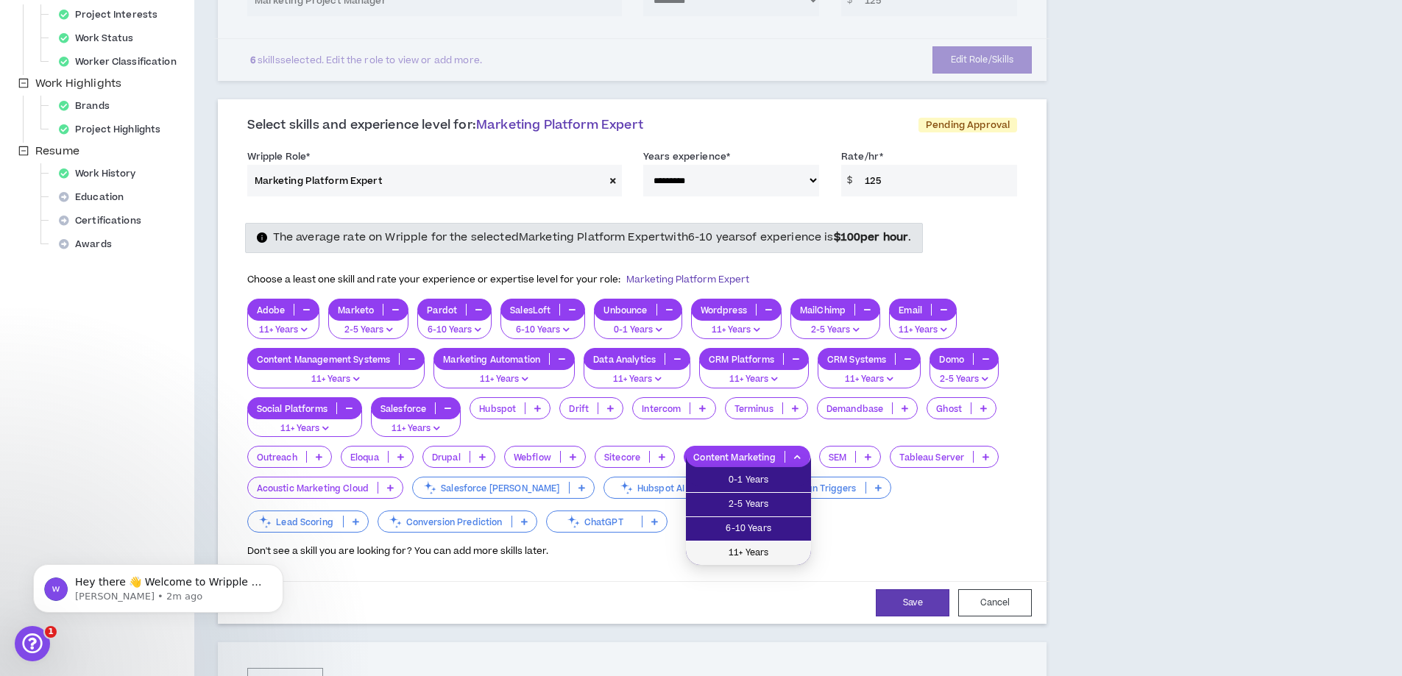
click at [764, 547] on span "11+ Years" at bounding box center [748, 553] width 107 height 16
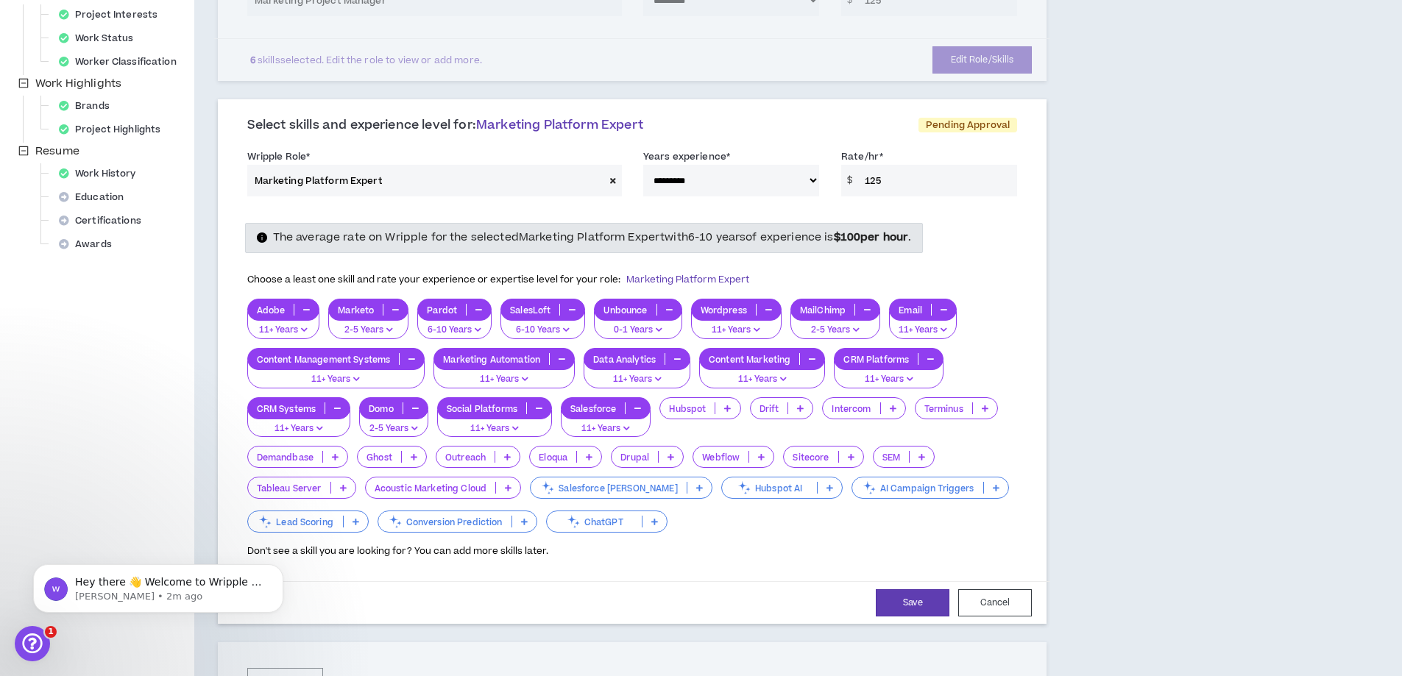
click at [739, 413] on p at bounding box center [727, 408] width 24 height 12
click at [708, 450] on span "2-5 Years" at bounding box center [701, 455] width 63 height 16
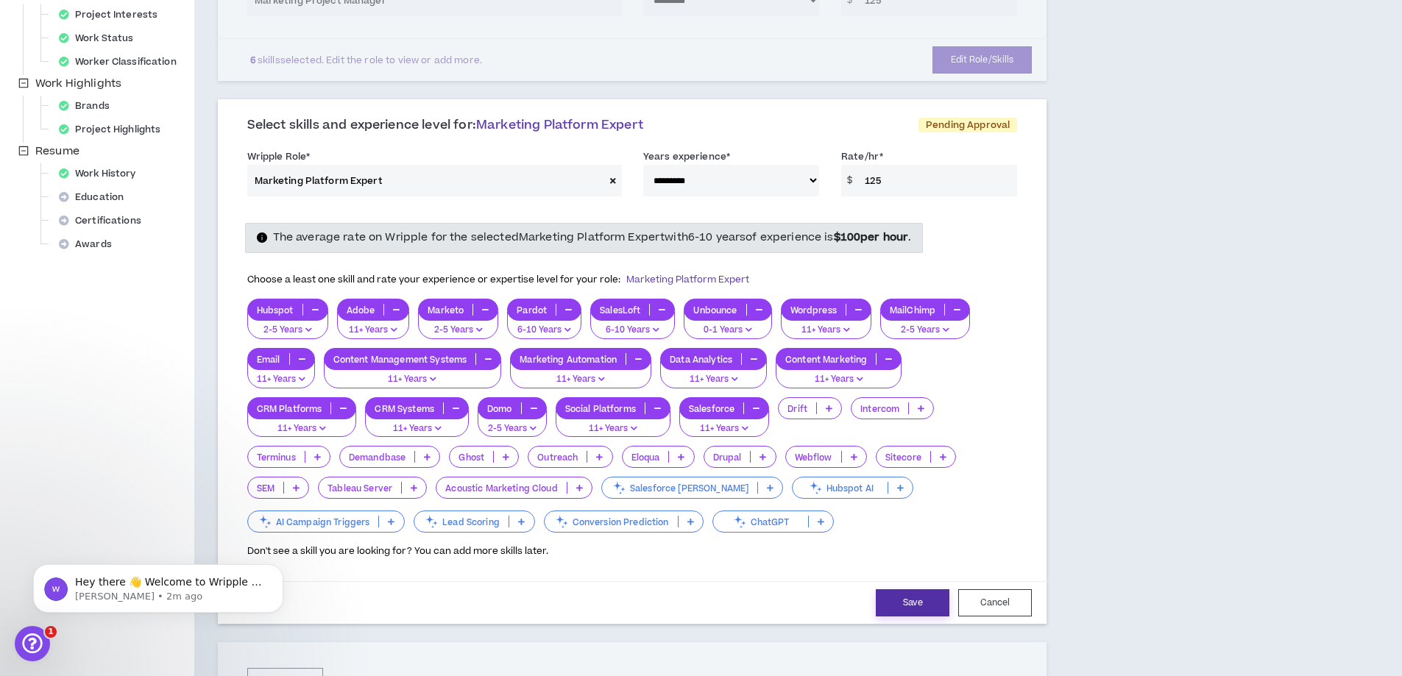
click at [900, 594] on button "Save" at bounding box center [912, 602] width 74 height 27
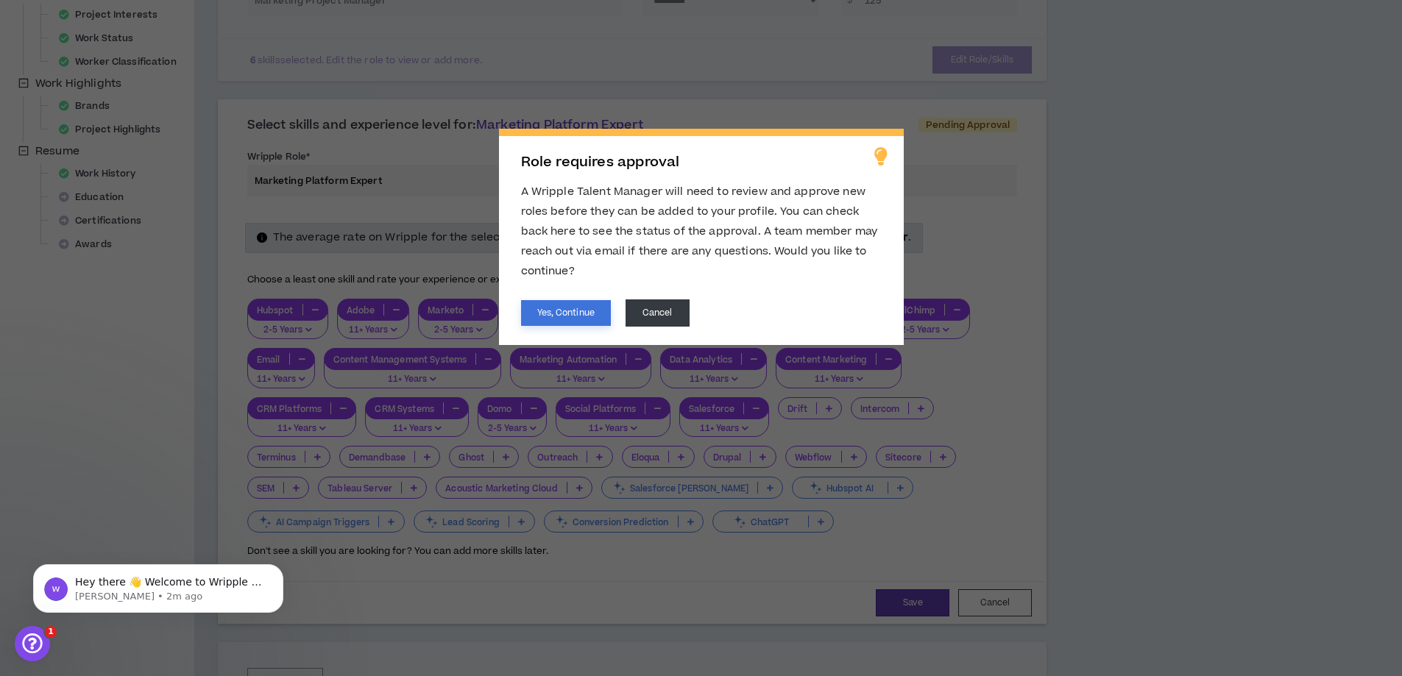
click at [570, 312] on button "Yes, Continue" at bounding box center [566, 313] width 90 height 26
select select "***"
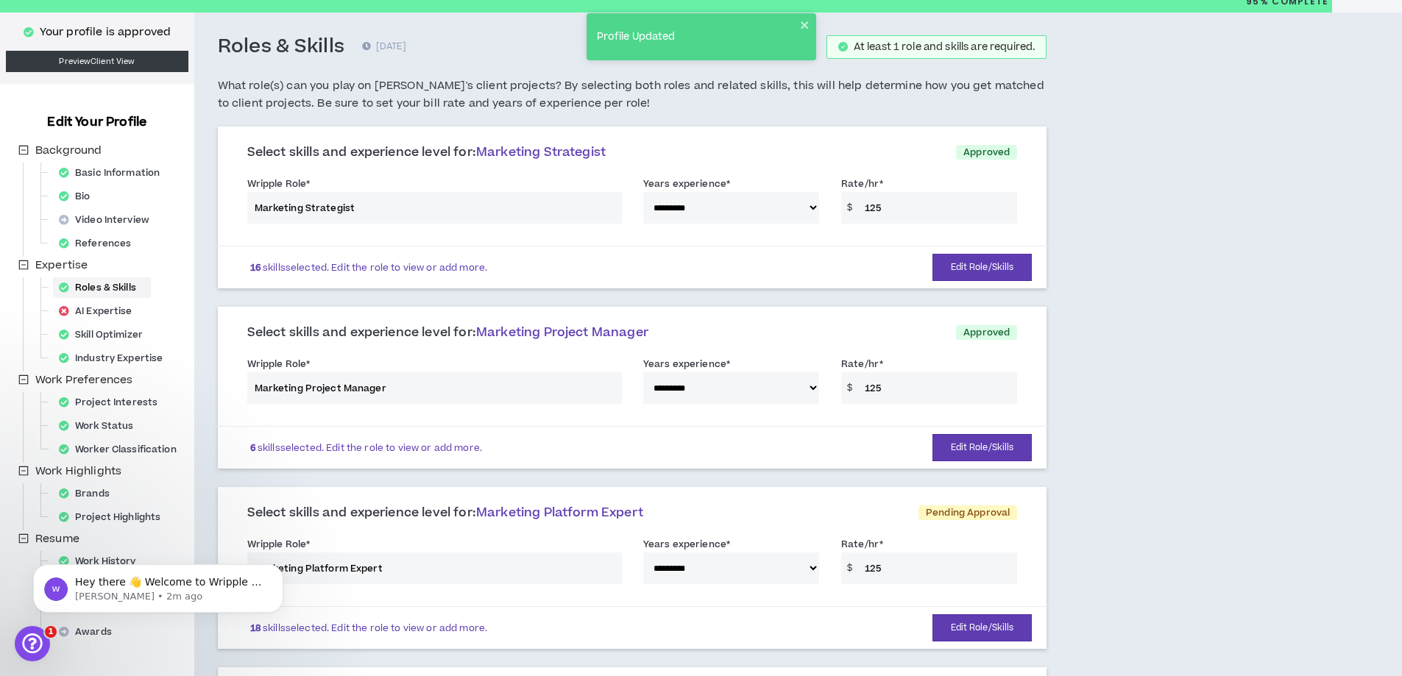
scroll to position [0, 0]
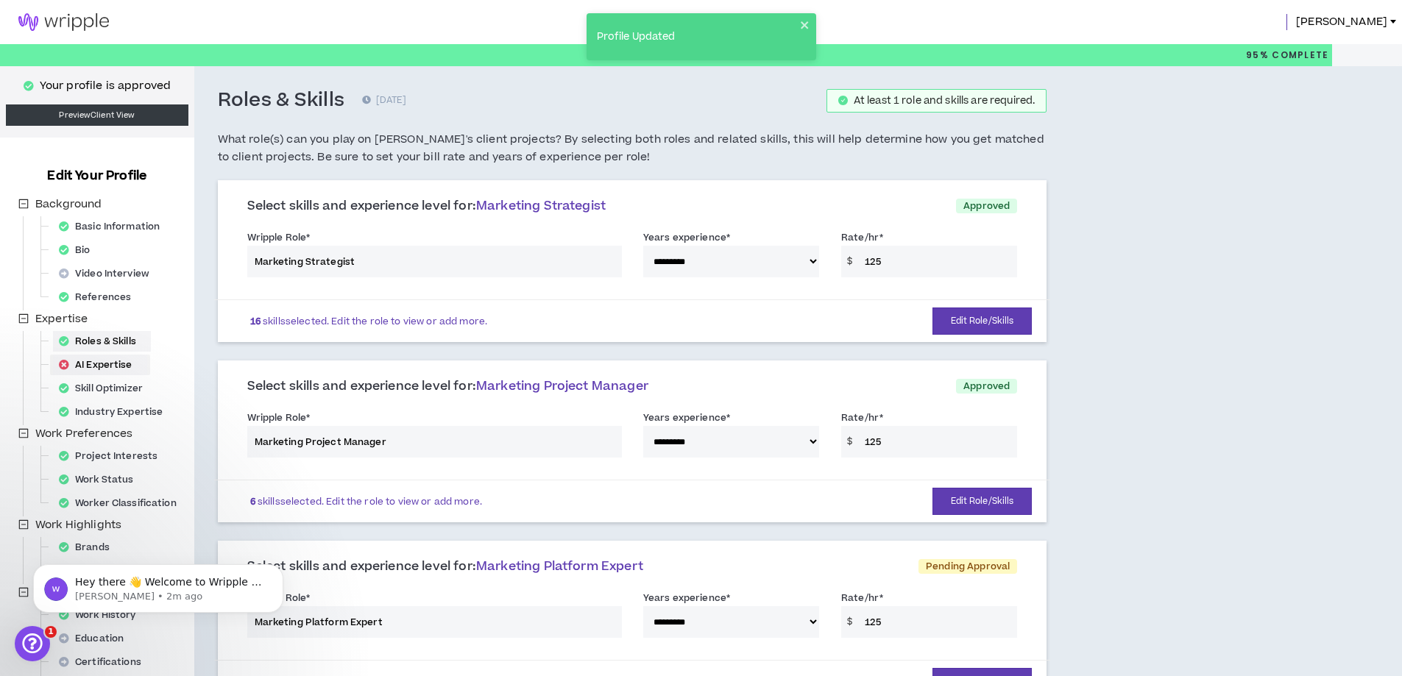
click at [88, 365] on div "AI Expertise" at bounding box center [100, 365] width 94 height 21
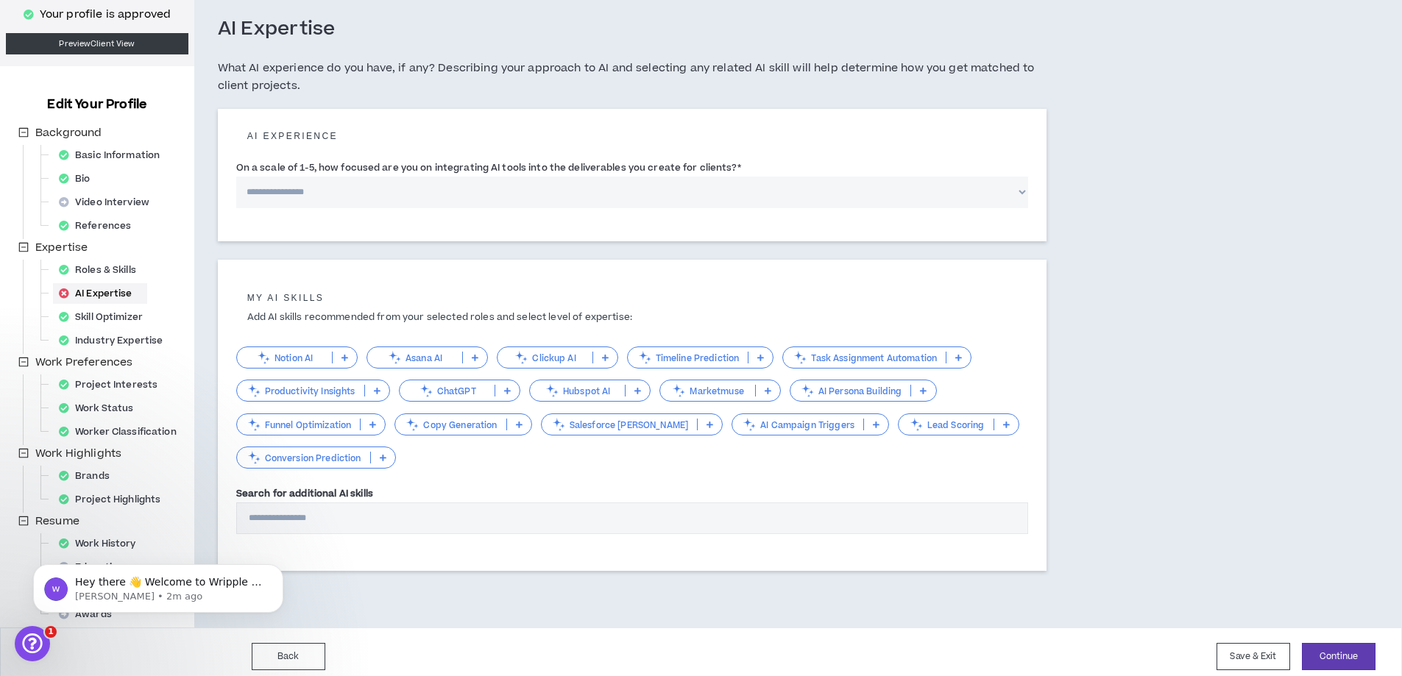
scroll to position [81, 0]
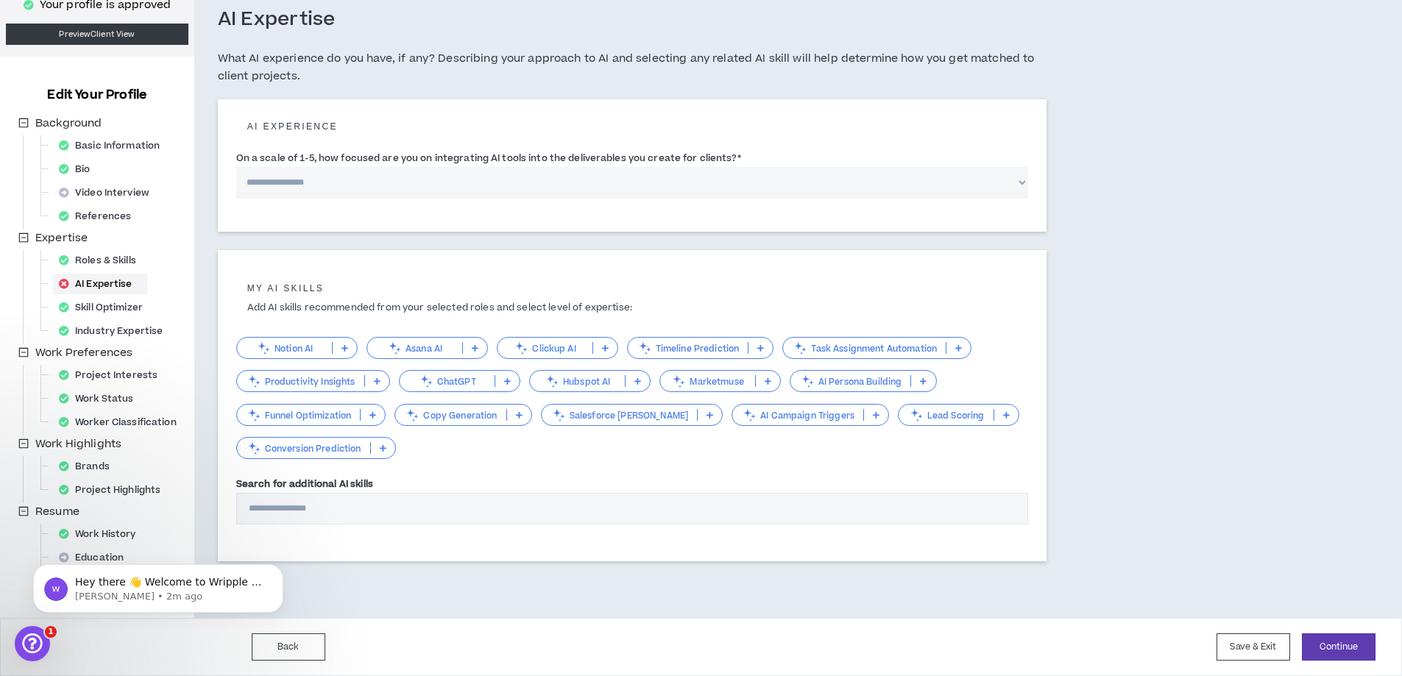
click at [697, 419] on p at bounding box center [709, 415] width 24 height 12
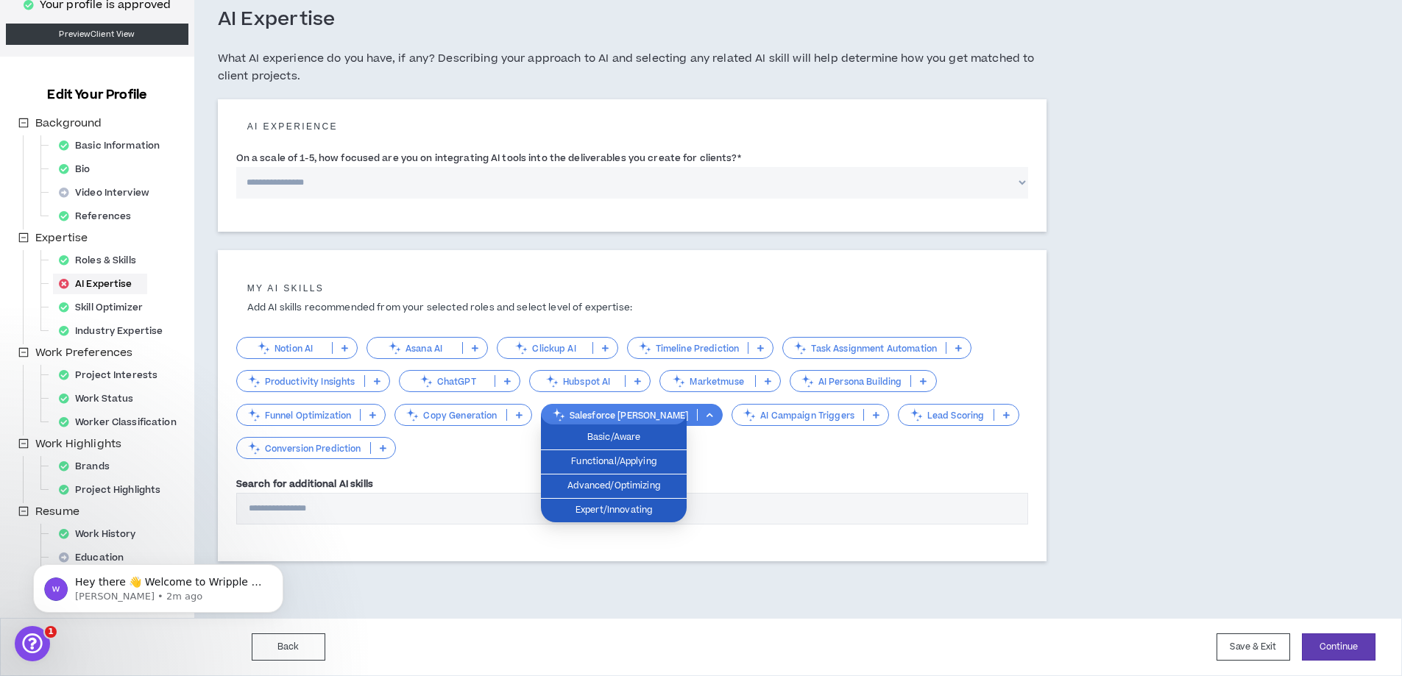
click at [994, 418] on p at bounding box center [1006, 415] width 24 height 12
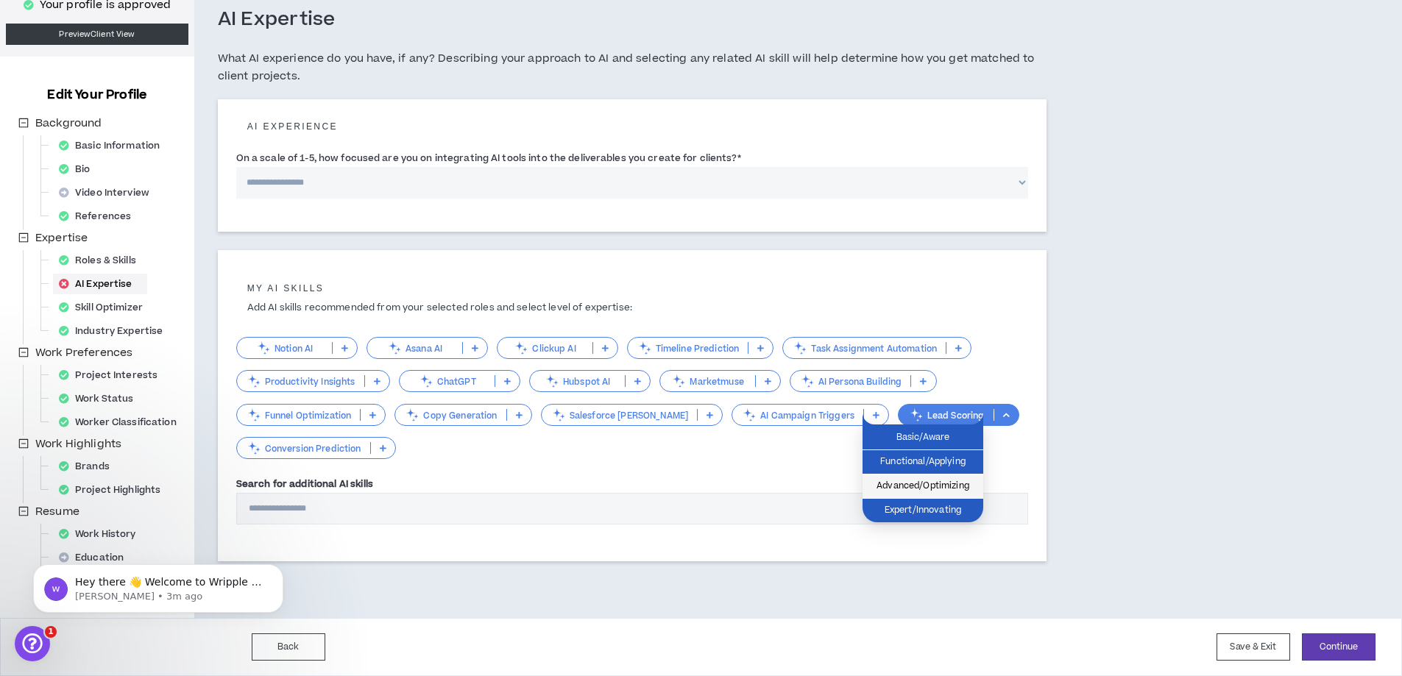
click at [929, 490] on span "Advanced/Optimizing" at bounding box center [922, 486] width 103 height 16
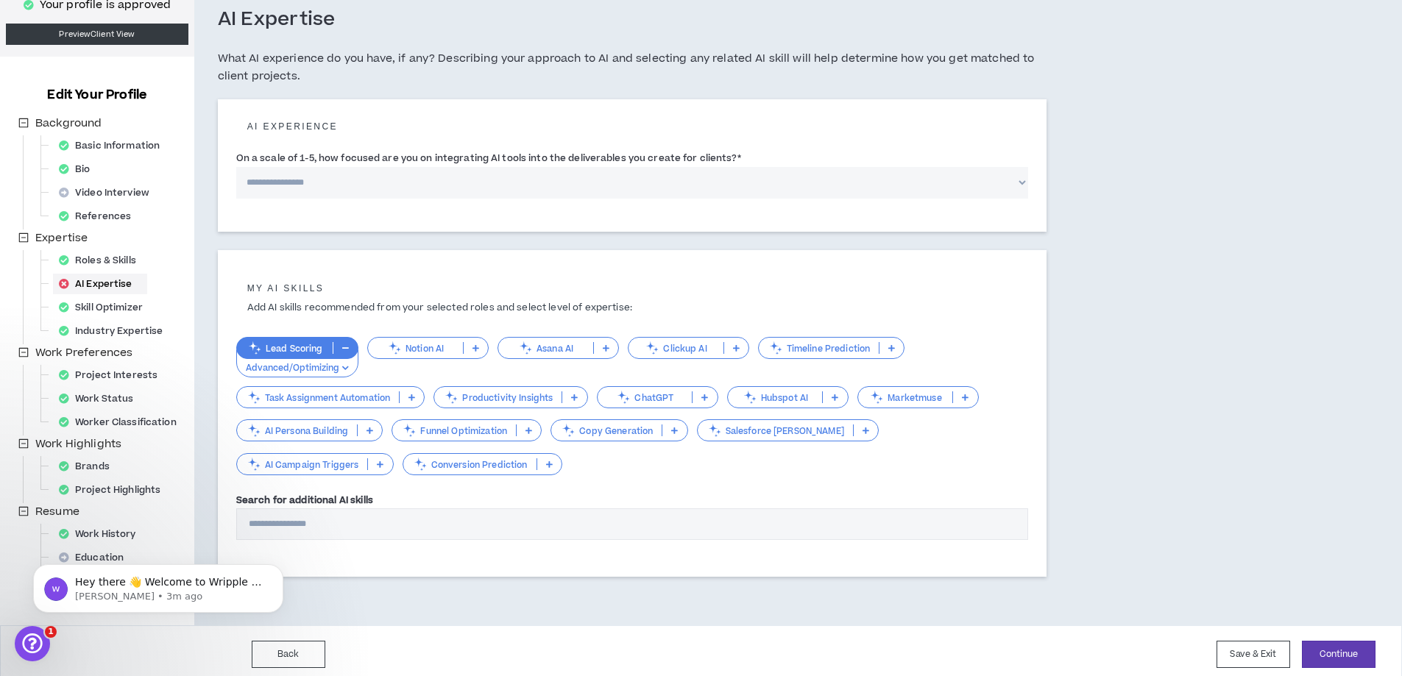
click at [708, 394] on icon at bounding box center [704, 397] width 7 height 7
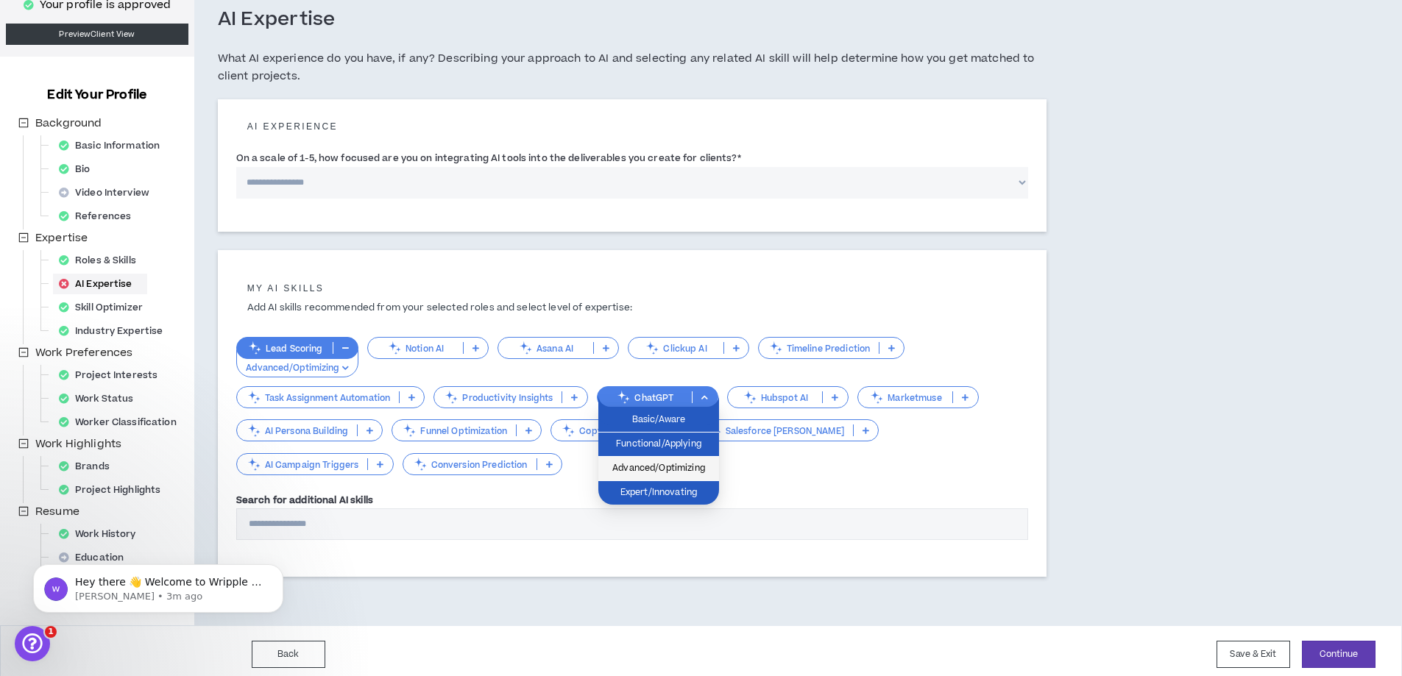
click at [658, 466] on span "Advanced/Optimizing" at bounding box center [658, 469] width 103 height 16
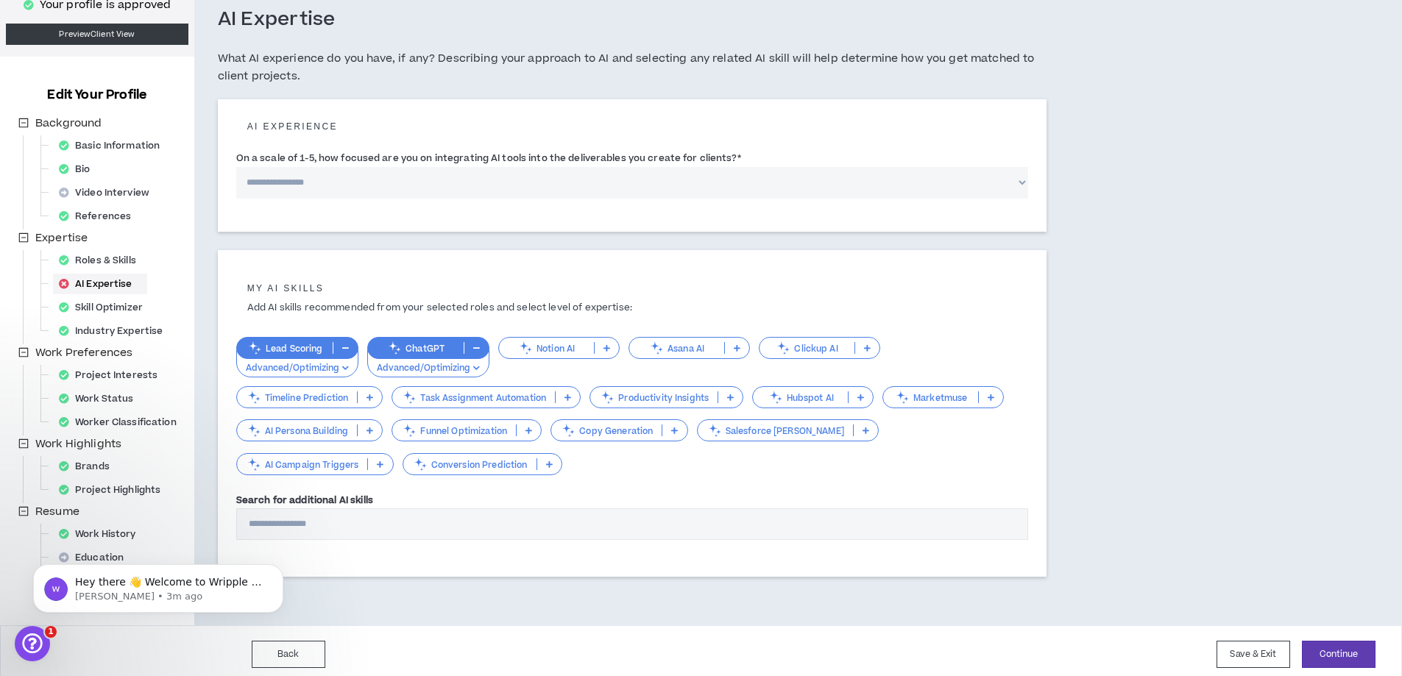
click at [526, 430] on icon at bounding box center [528, 430] width 7 height 7
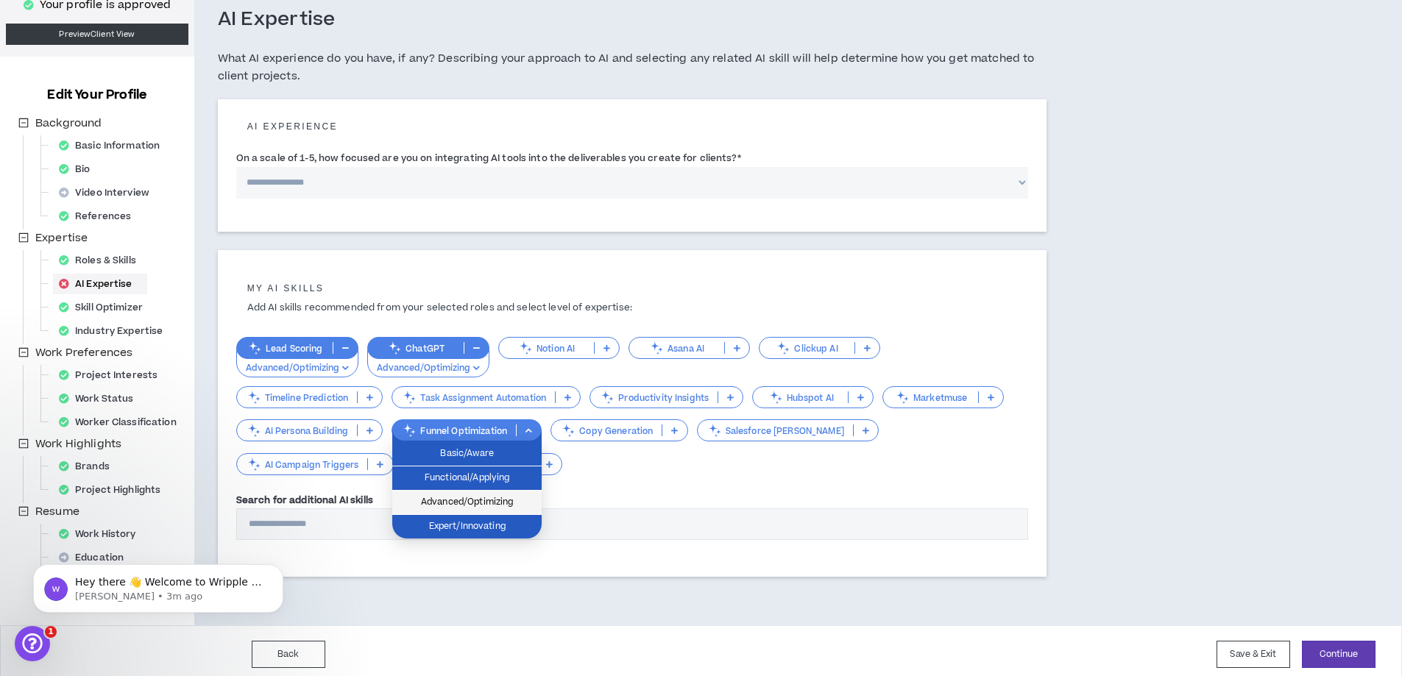
click at [480, 498] on span "Advanced/Optimizing" at bounding box center [467, 502] width 132 height 16
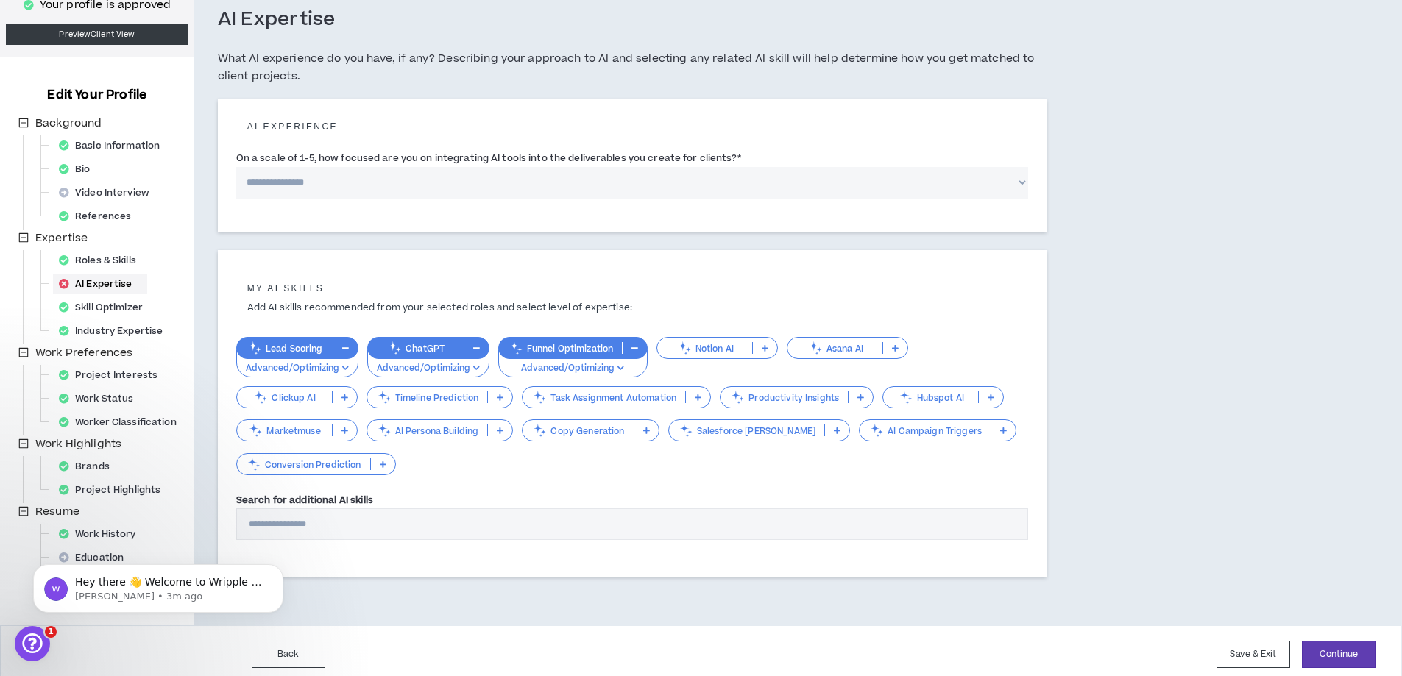
click at [639, 427] on p at bounding box center [646, 430] width 24 height 12
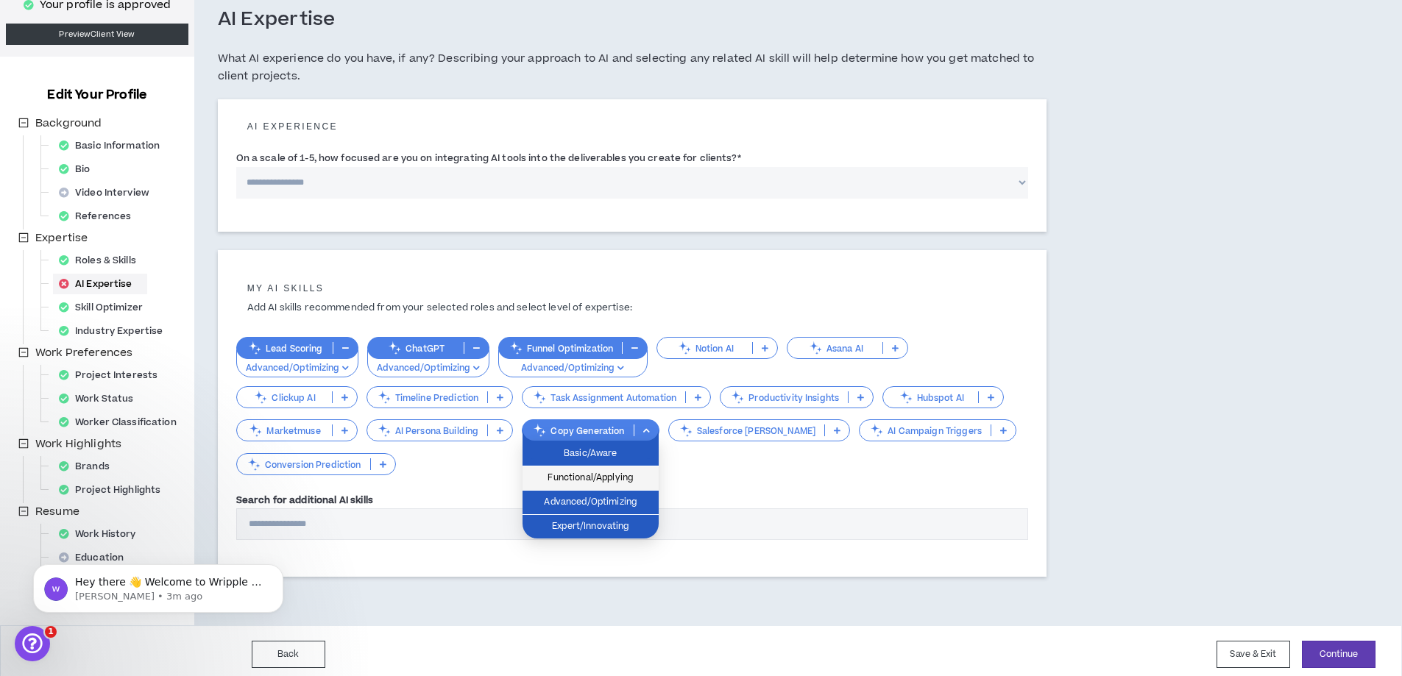
click at [612, 479] on span "Functional/Applying" at bounding box center [590, 478] width 118 height 16
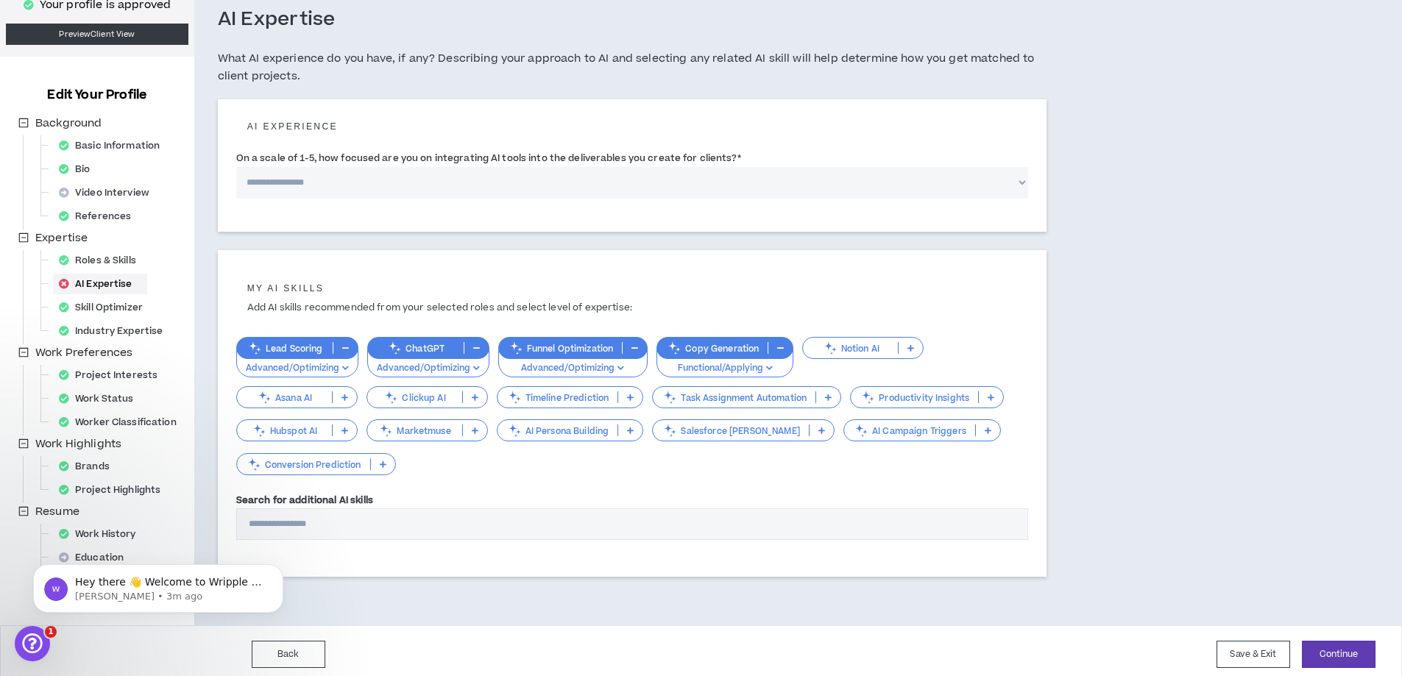
click at [619, 188] on select "**********" at bounding box center [632, 183] width 792 height 32
click at [236, 167] on select "**********" at bounding box center [632, 183] width 792 height 32
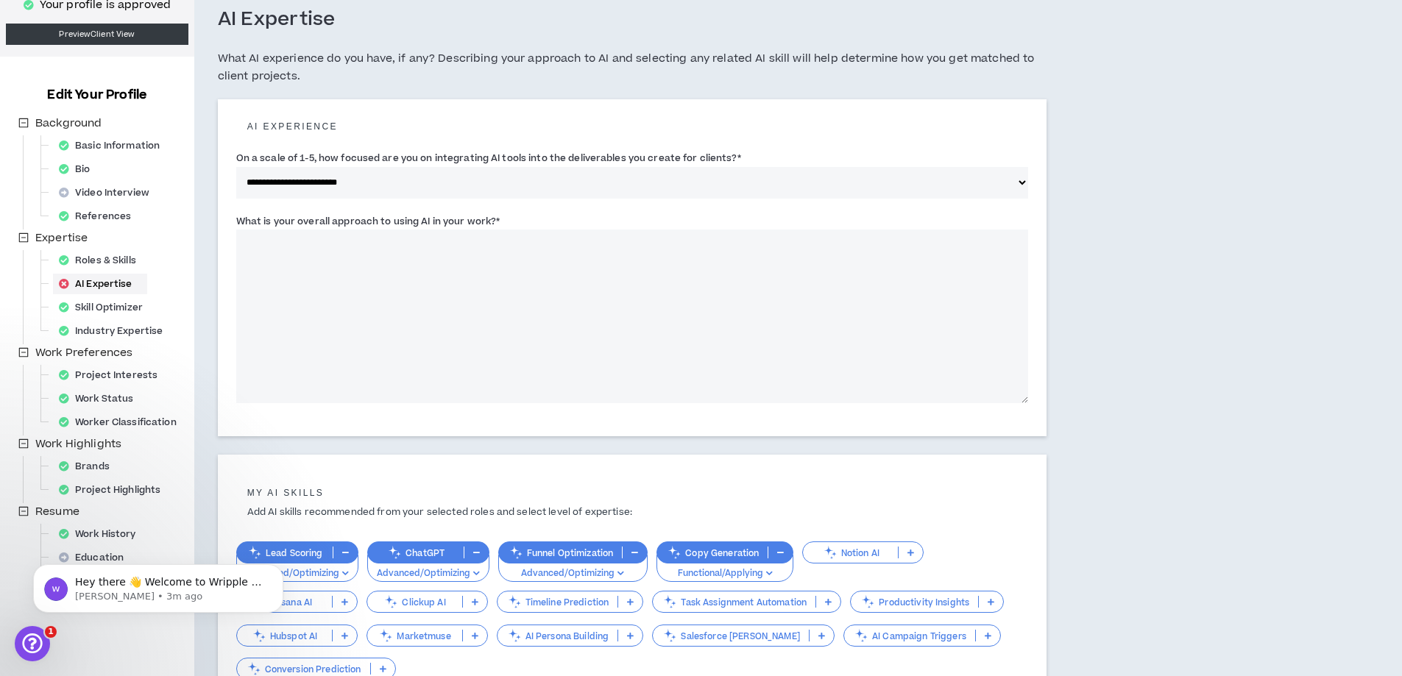
click at [411, 182] on select "**********" at bounding box center [632, 183] width 792 height 32
click at [236, 167] on select "**********" at bounding box center [632, 183] width 792 height 32
click at [402, 181] on select "**********" at bounding box center [632, 183] width 792 height 32
click at [236, 167] on select "**********" at bounding box center [632, 183] width 792 height 32
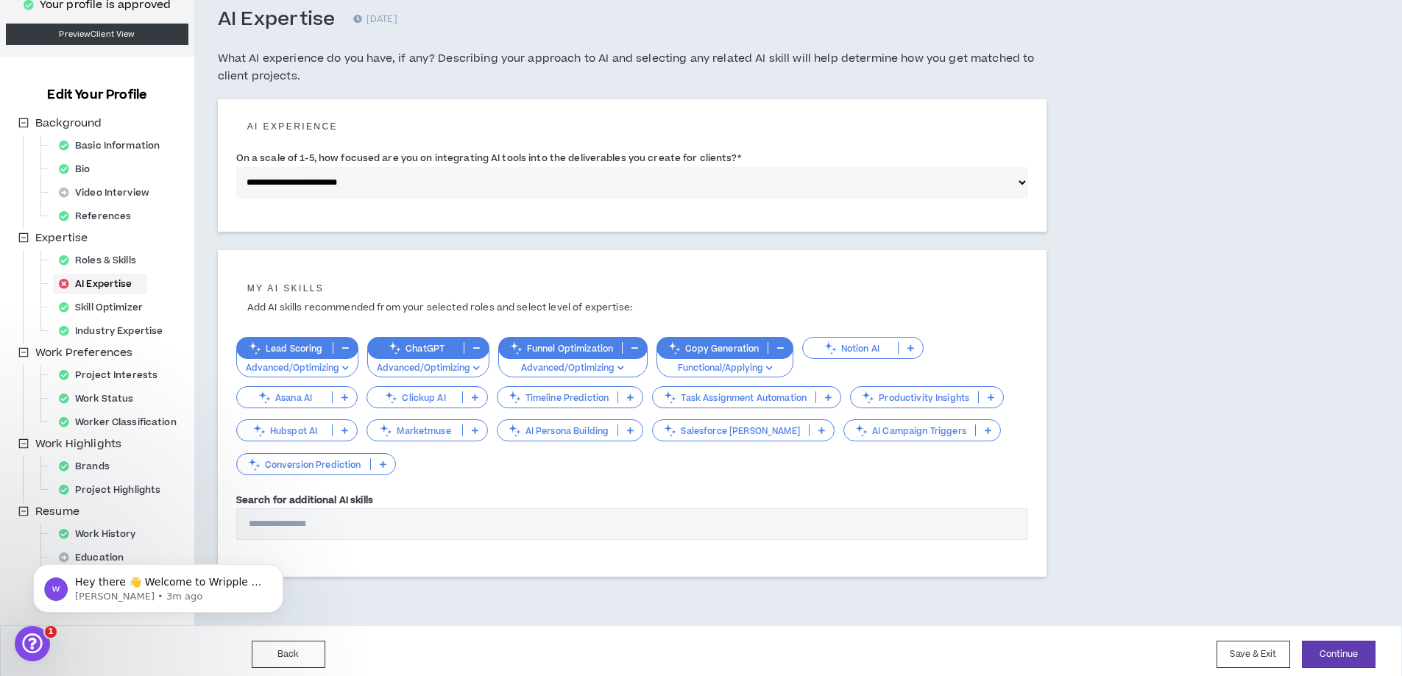
click at [330, 185] on select "**********" at bounding box center [632, 183] width 792 height 32
select select "*"
click at [236, 167] on select "**********" at bounding box center [632, 183] width 792 height 32
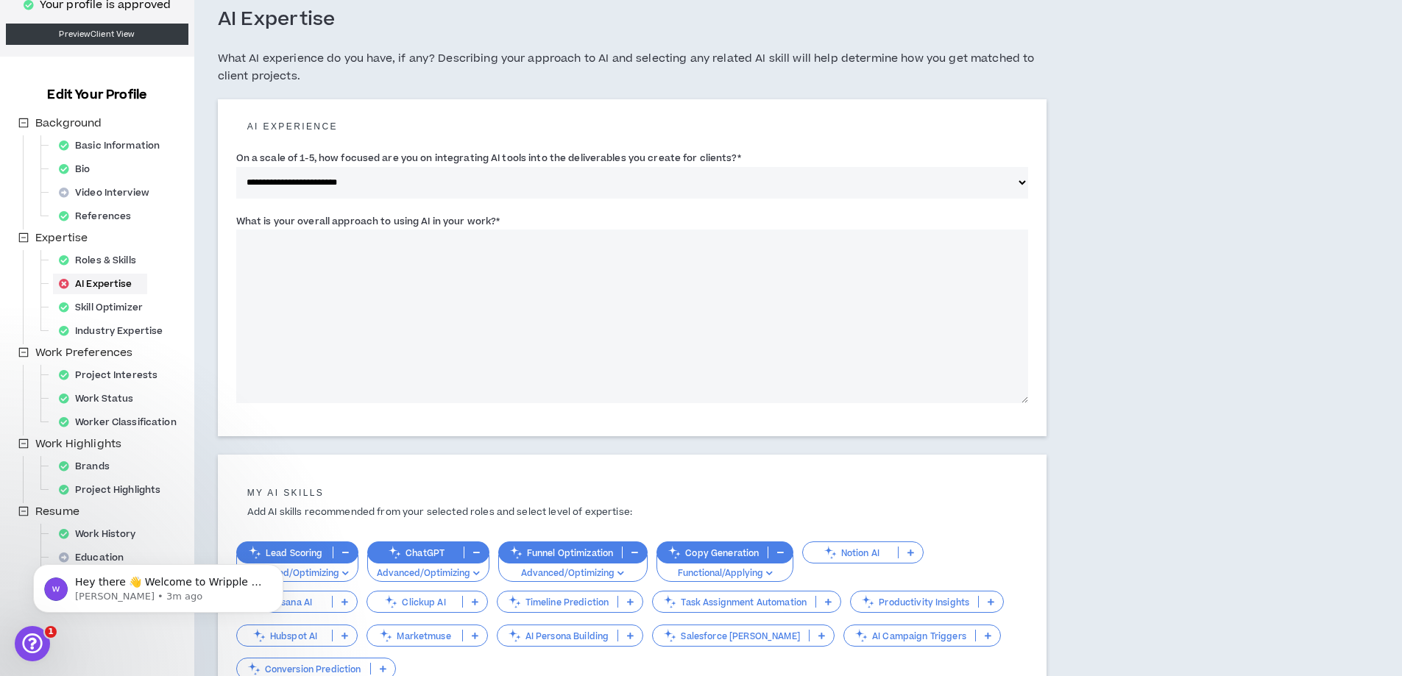
click at [334, 178] on select "**********" at bounding box center [632, 183] width 792 height 32
click at [1099, 181] on div "**********" at bounding box center [719, 407] width 1051 height 845
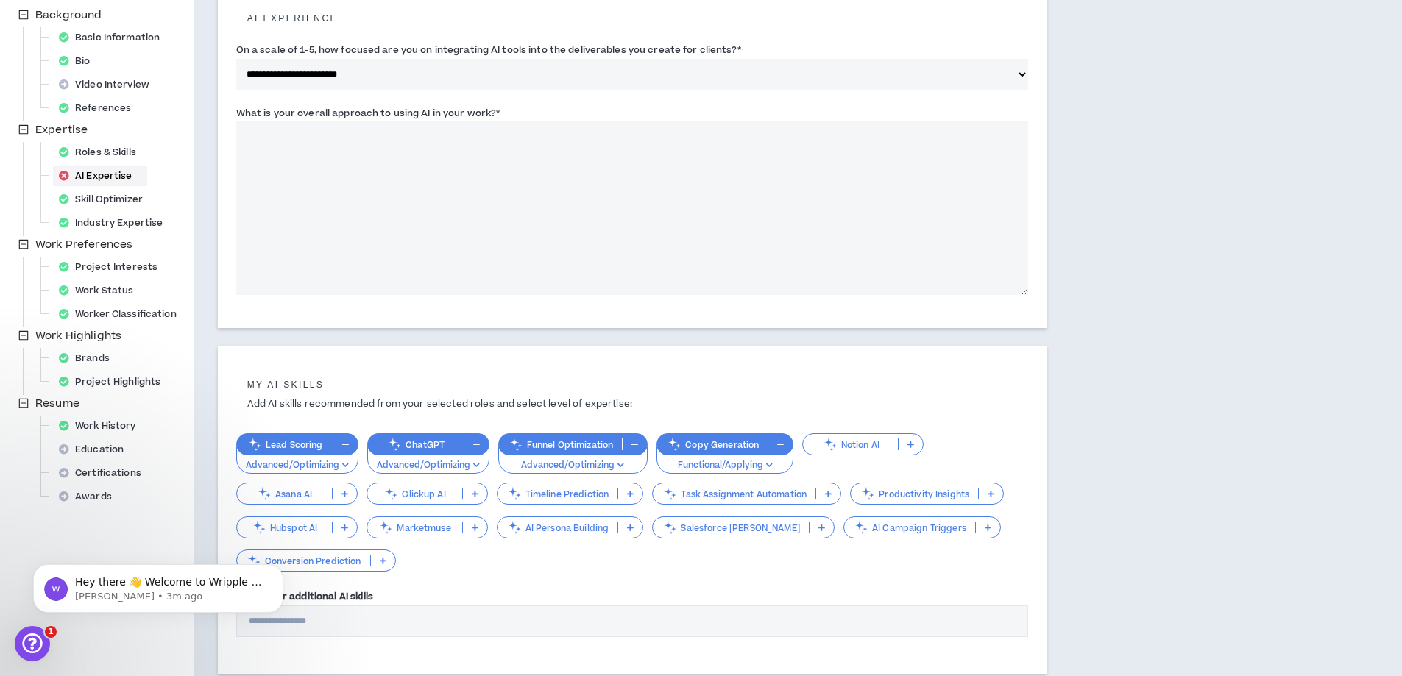
scroll to position [294, 0]
